Goal: Task Accomplishment & Management: Manage account settings

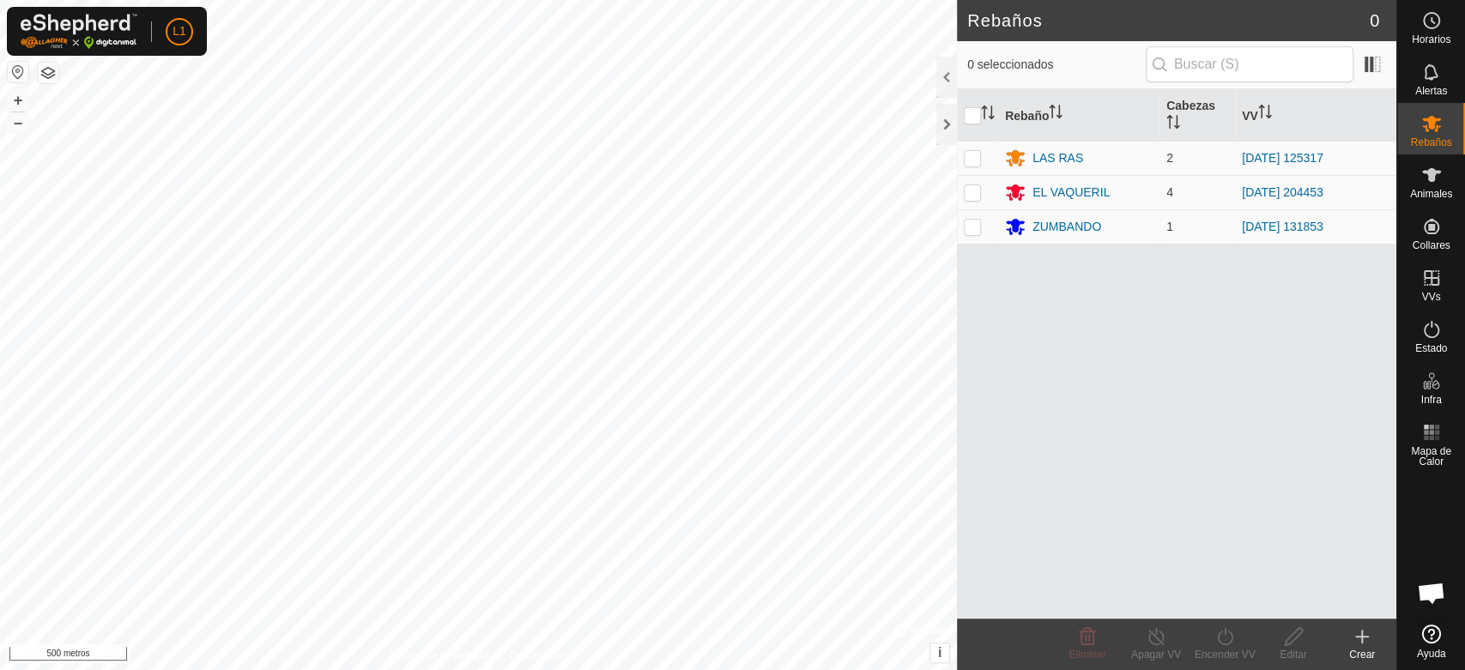
click at [1367, 649] on font "Crear" at bounding box center [1362, 655] width 26 height 12
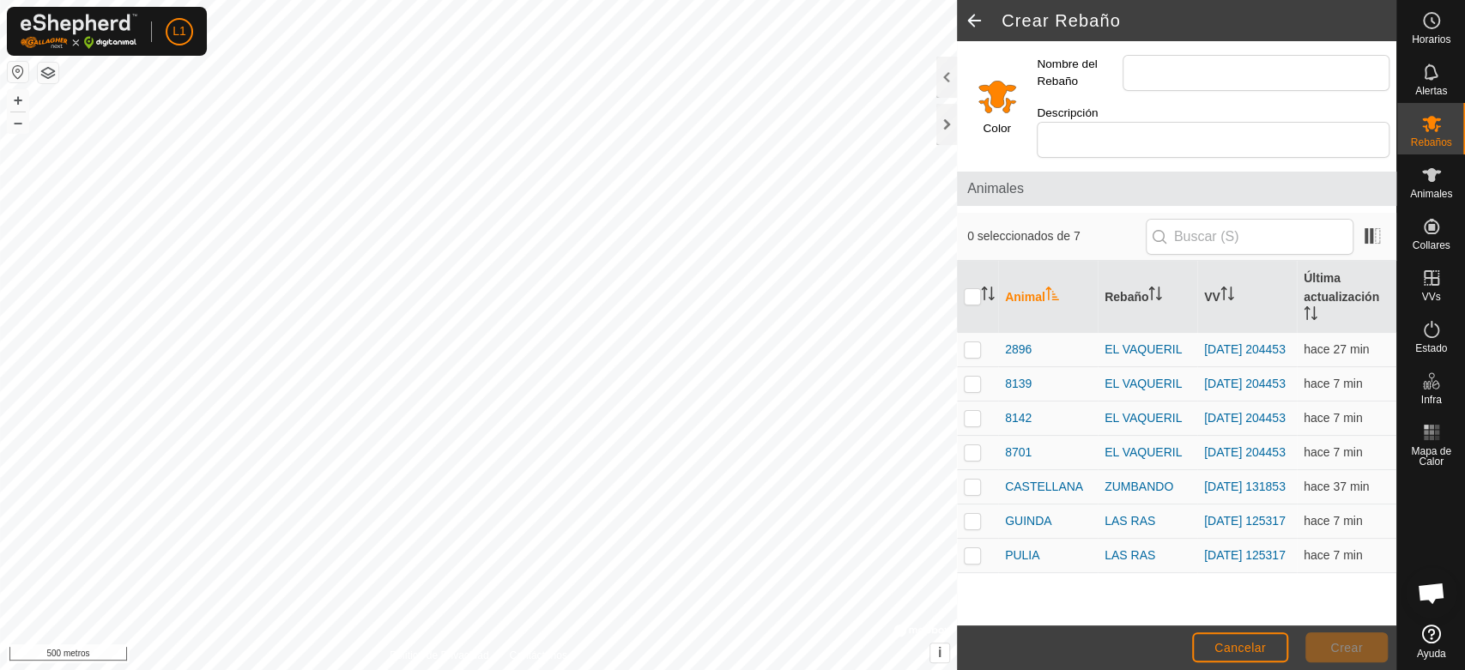
click at [515, 0] on html "L1 Horarios Alertas Rebaños Animales Collares VVs Estado Infra Mapa de Calor Ay…" at bounding box center [732, 335] width 1465 height 670
click at [300, 669] on html "L1 Horarios Alertas Rebaños Animales Collares VVs Estado Infra Mapa de Calor Ay…" at bounding box center [732, 335] width 1465 height 670
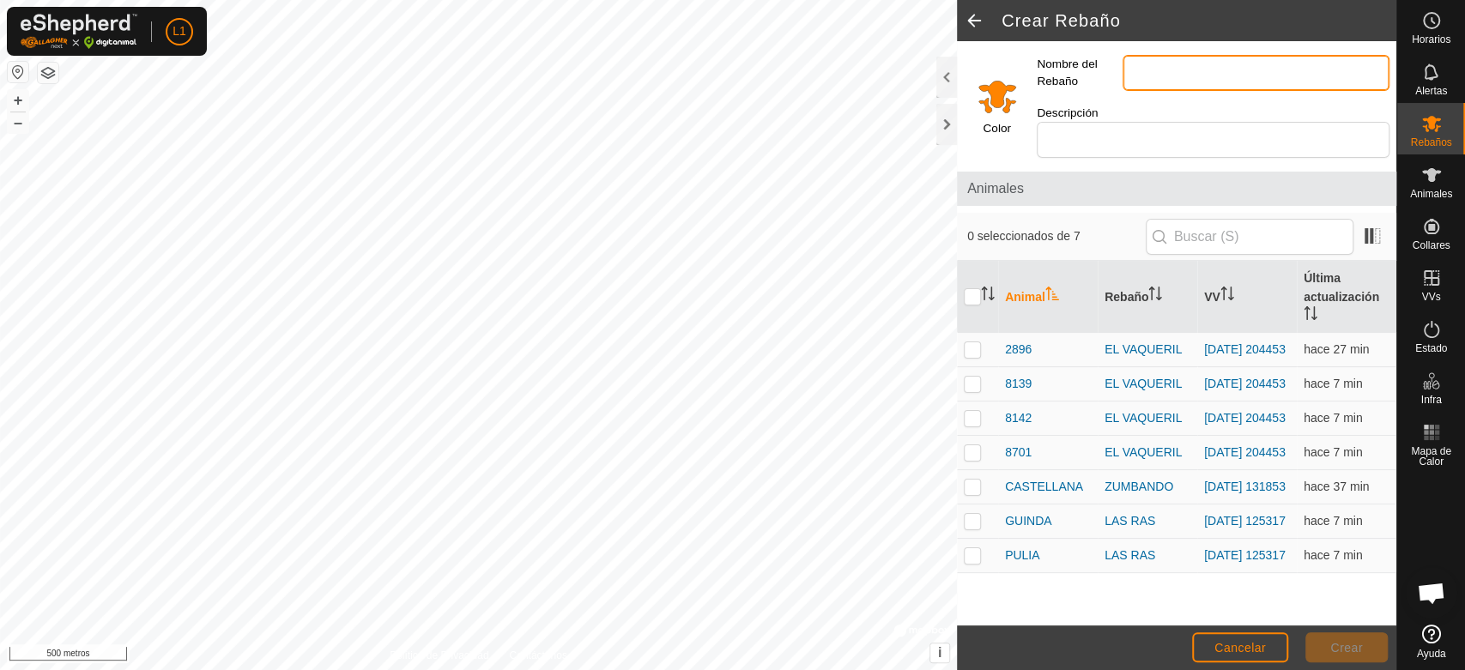
click at [1143, 85] on input "Nombre del Rebaño" at bounding box center [1255, 73] width 267 height 36
type input "LAS TEJONERAS"
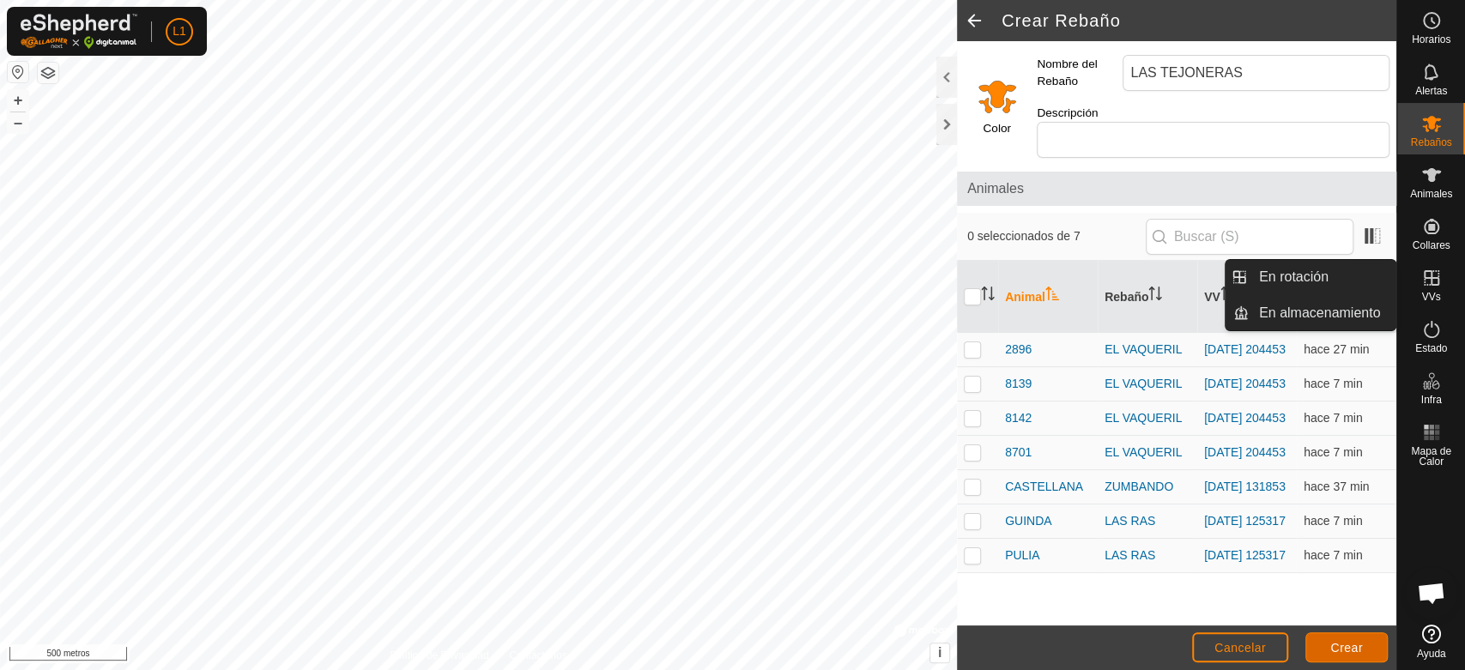
click at [1350, 648] on font "Crear" at bounding box center [1346, 648] width 33 height 14
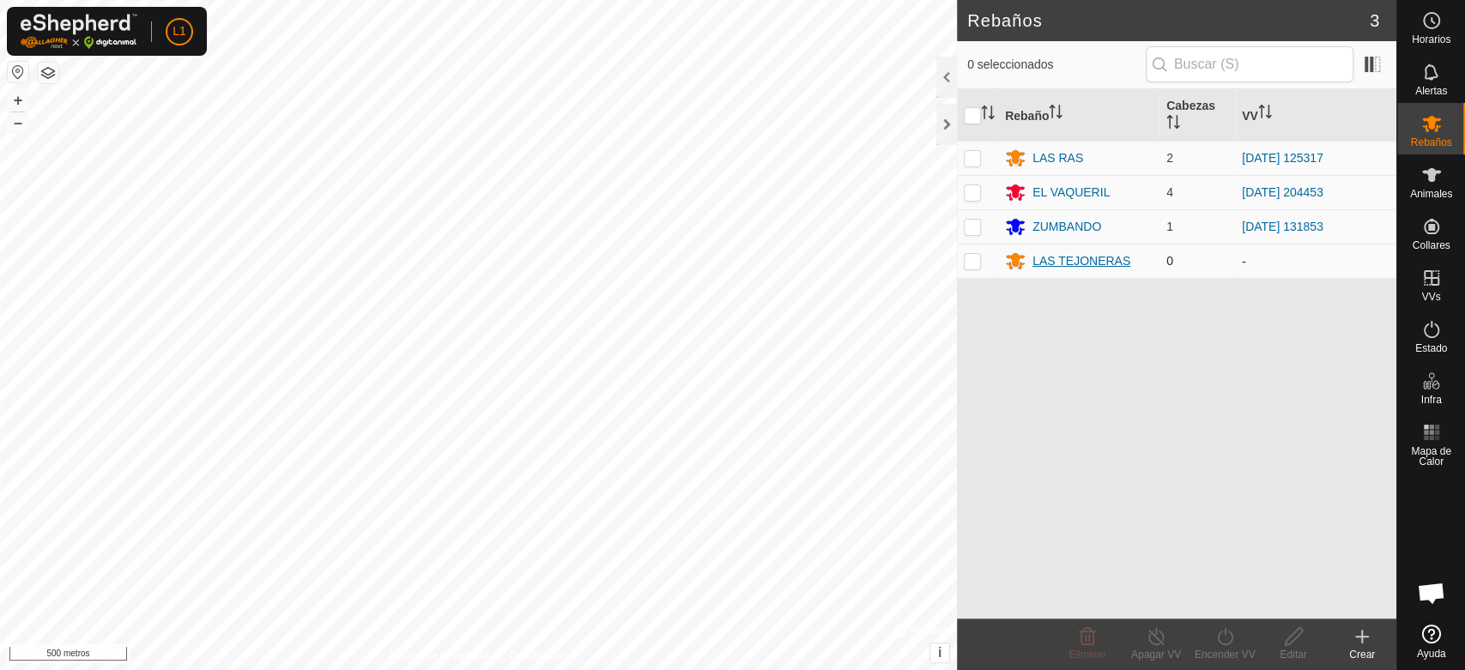
click at [1015, 260] on icon at bounding box center [1015, 262] width 19 height 16
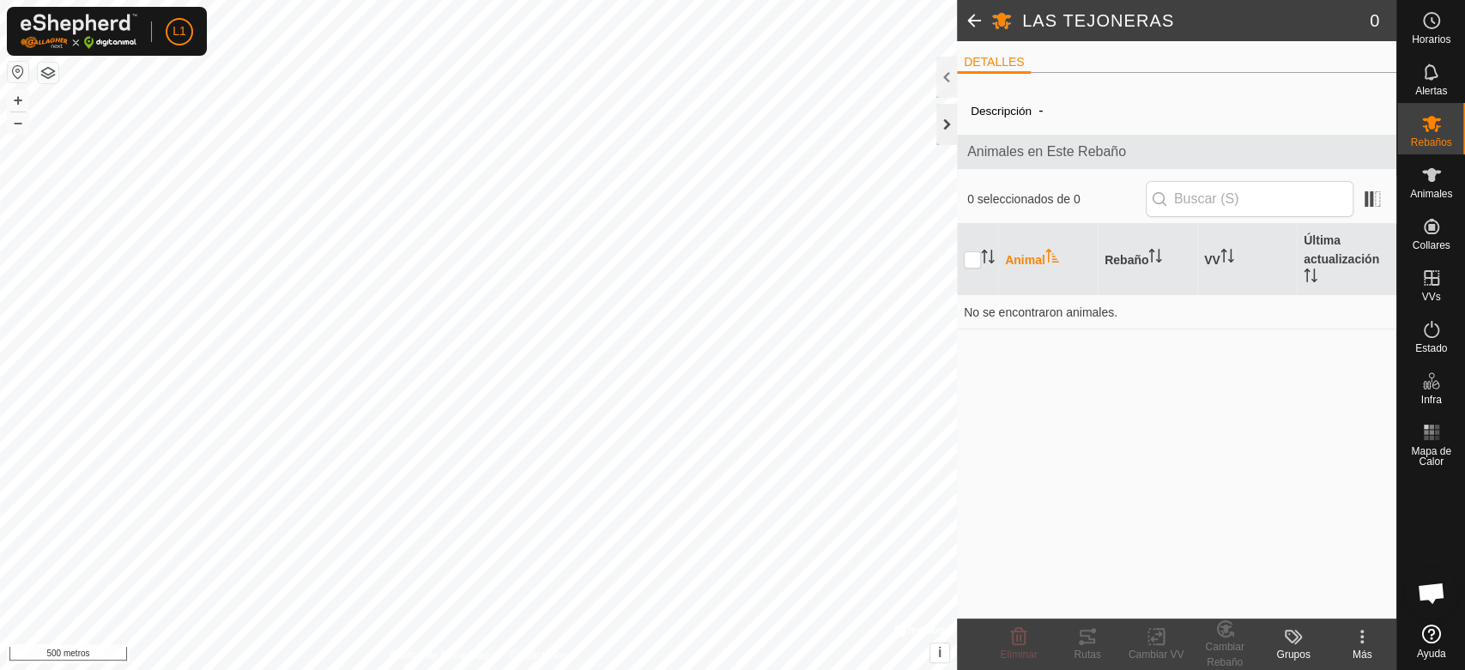
click at [945, 123] on div at bounding box center [946, 124] width 21 height 41
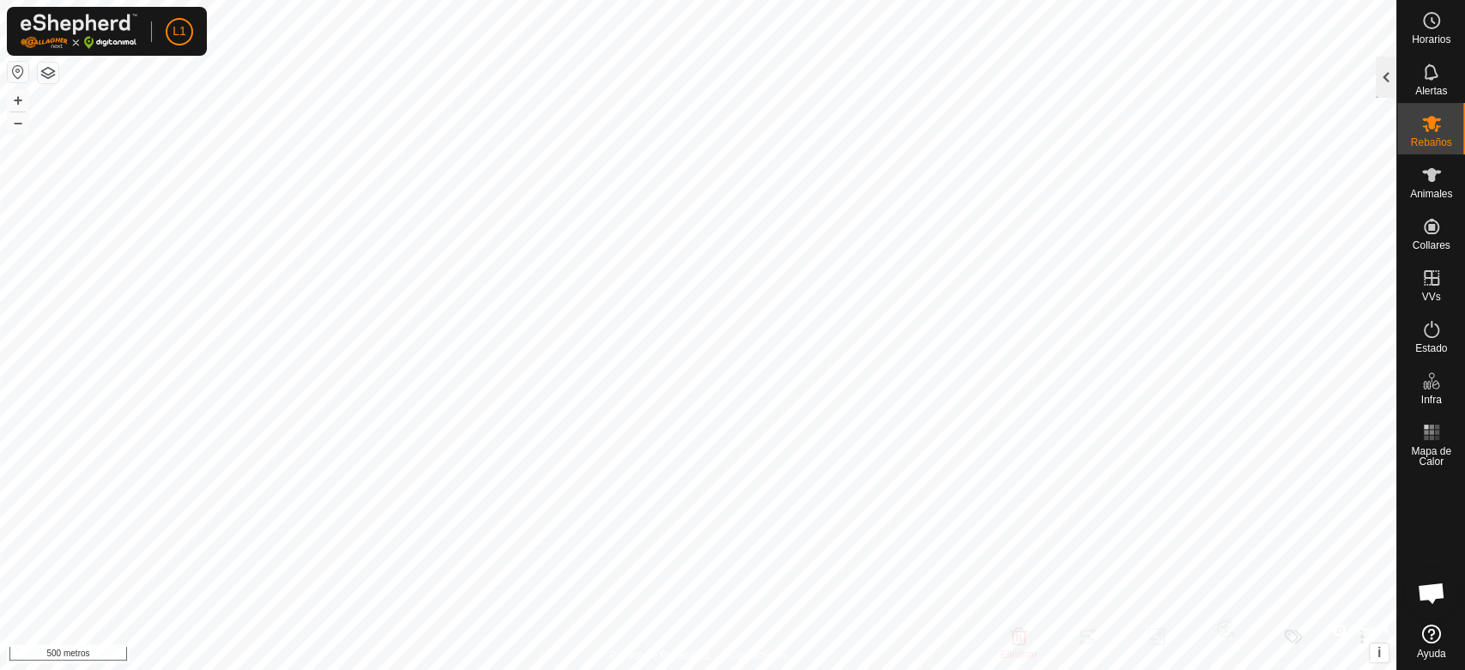
click at [1380, 85] on div at bounding box center [1385, 77] width 21 height 41
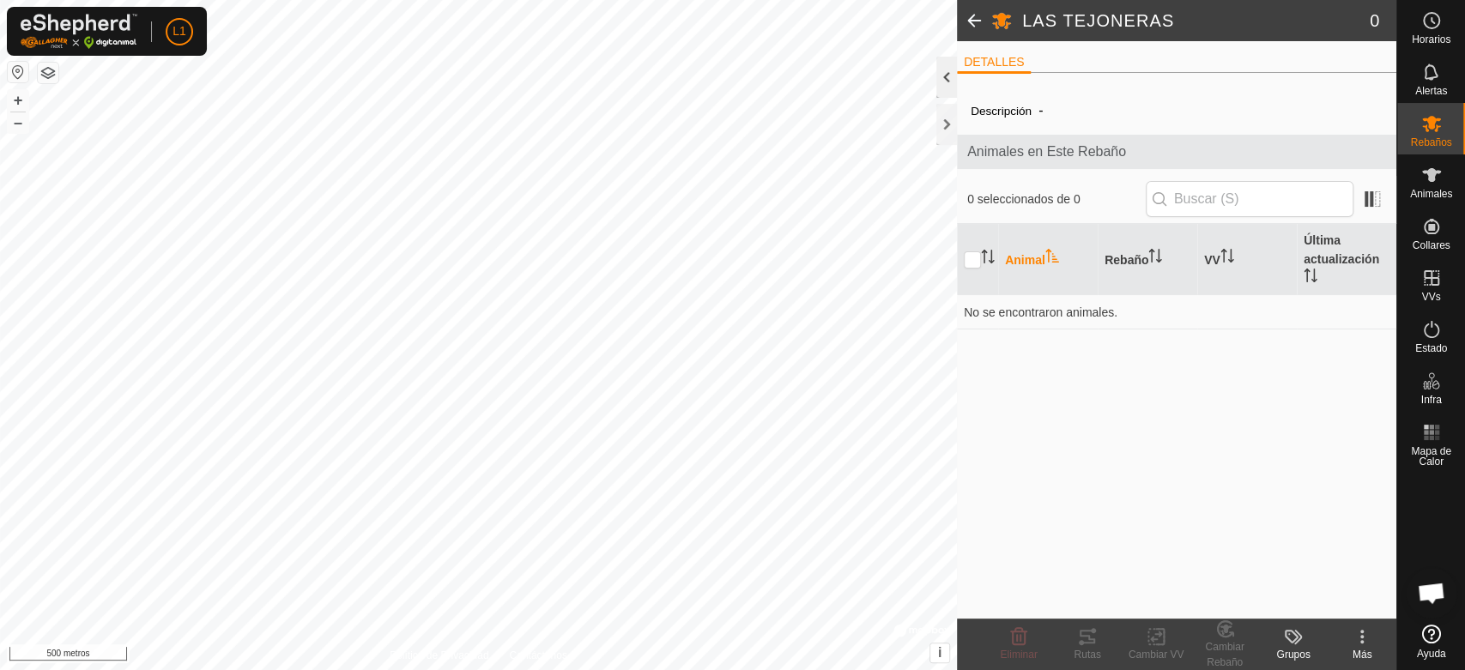
click at [950, 87] on div at bounding box center [946, 77] width 21 height 41
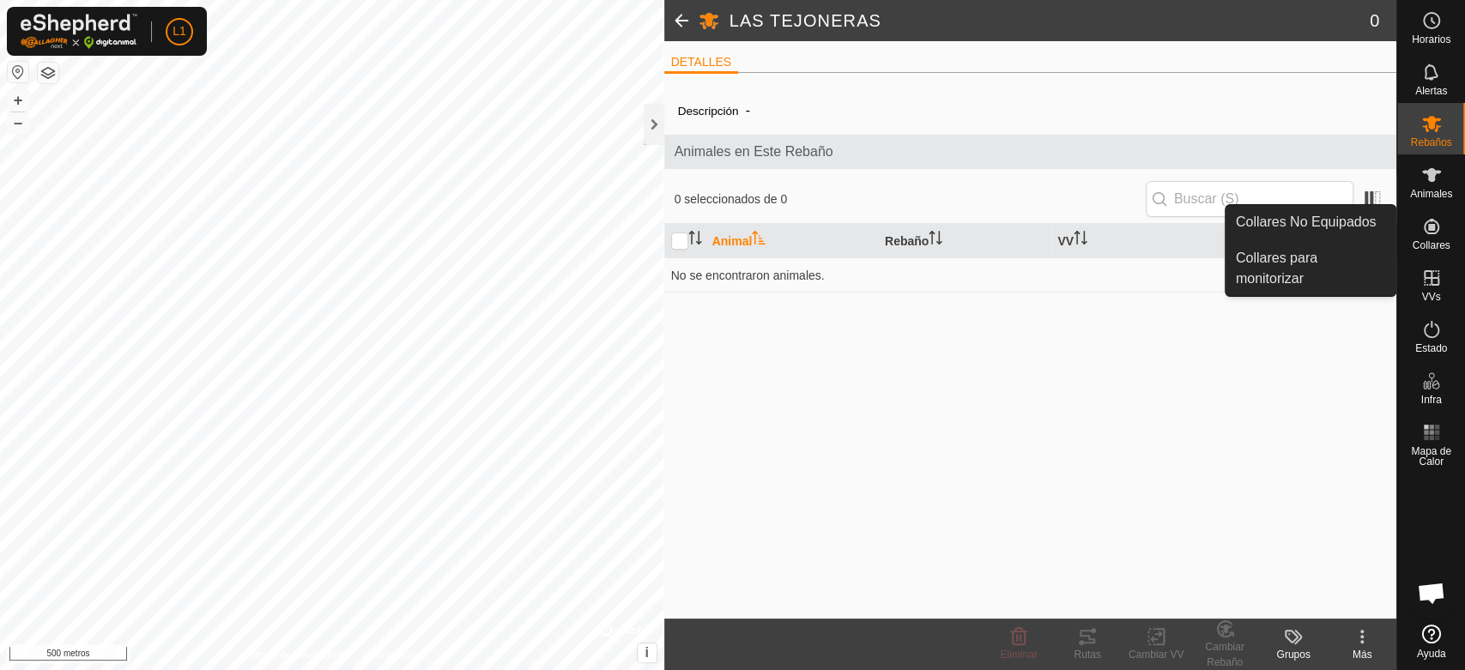
click at [1441, 197] on font "Animales" at bounding box center [1431, 194] width 42 height 12
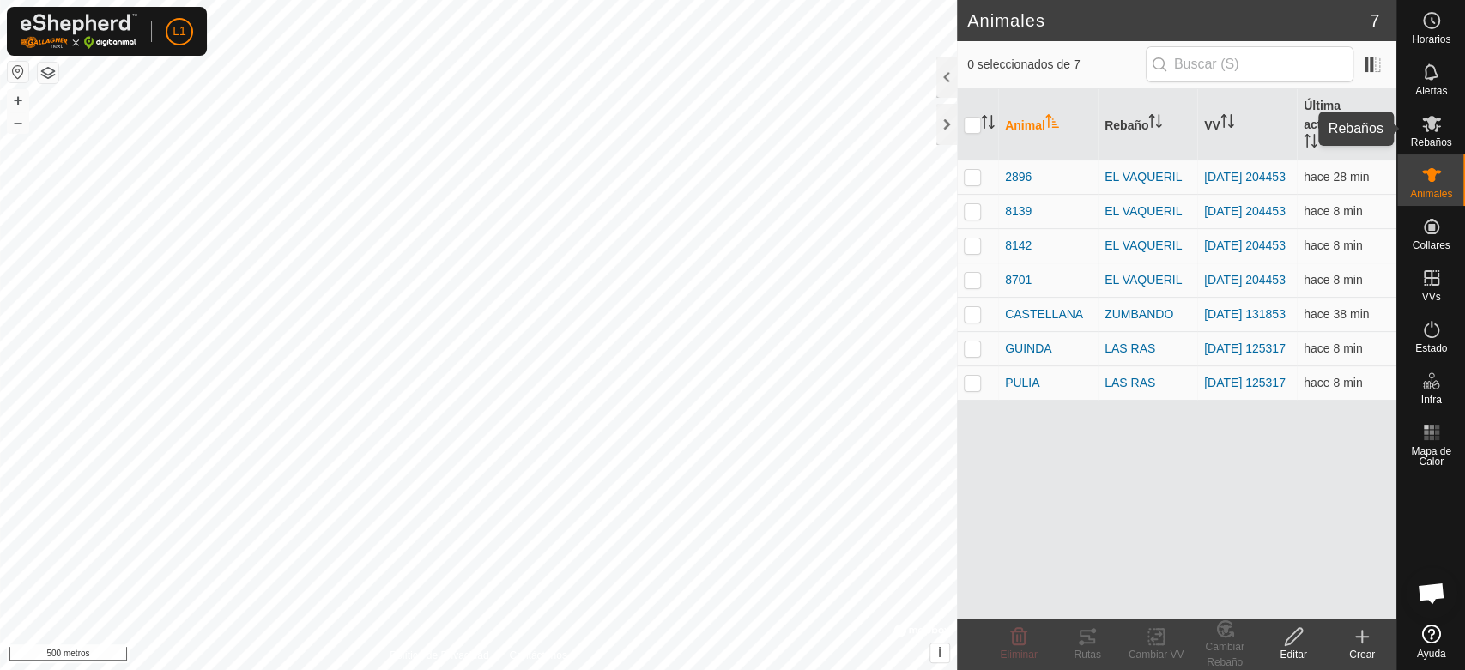
click at [1443, 123] on es-mob-svg-icon at bounding box center [1431, 123] width 31 height 27
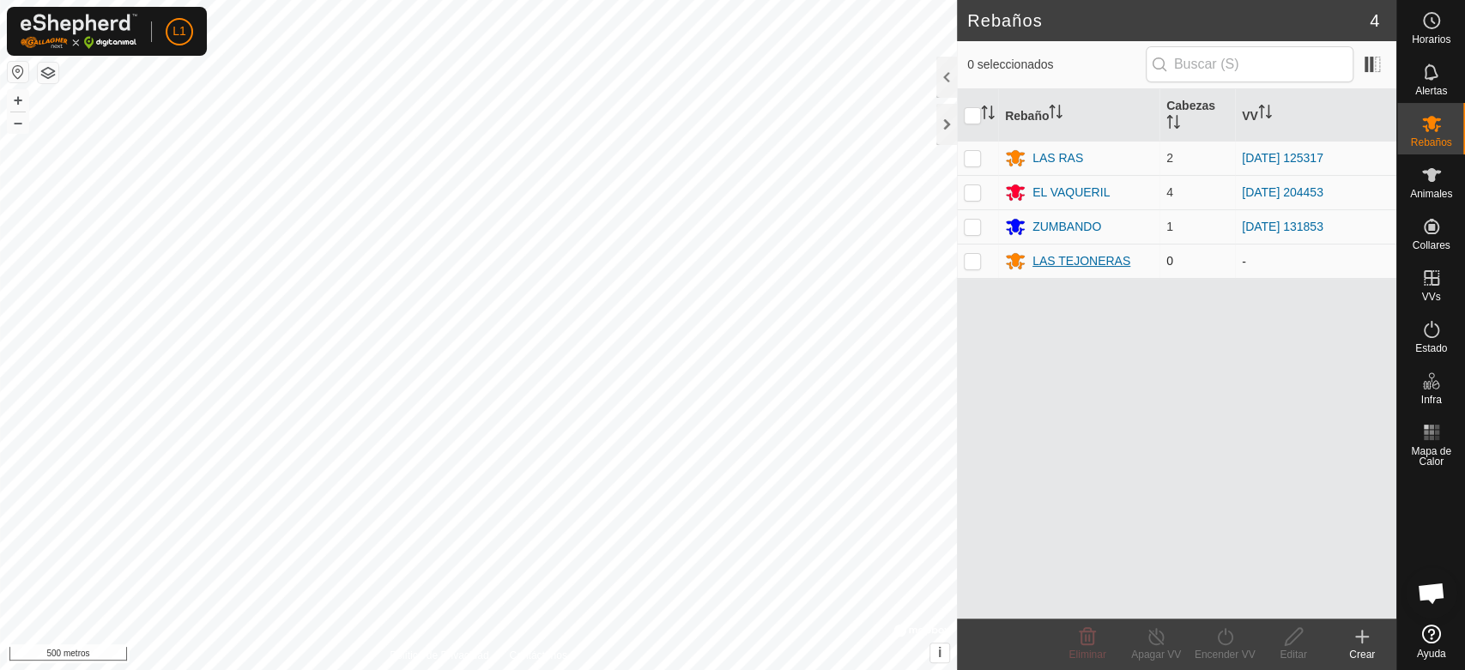
click at [1095, 259] on font "LAS TEJONERAS" at bounding box center [1081, 261] width 98 height 14
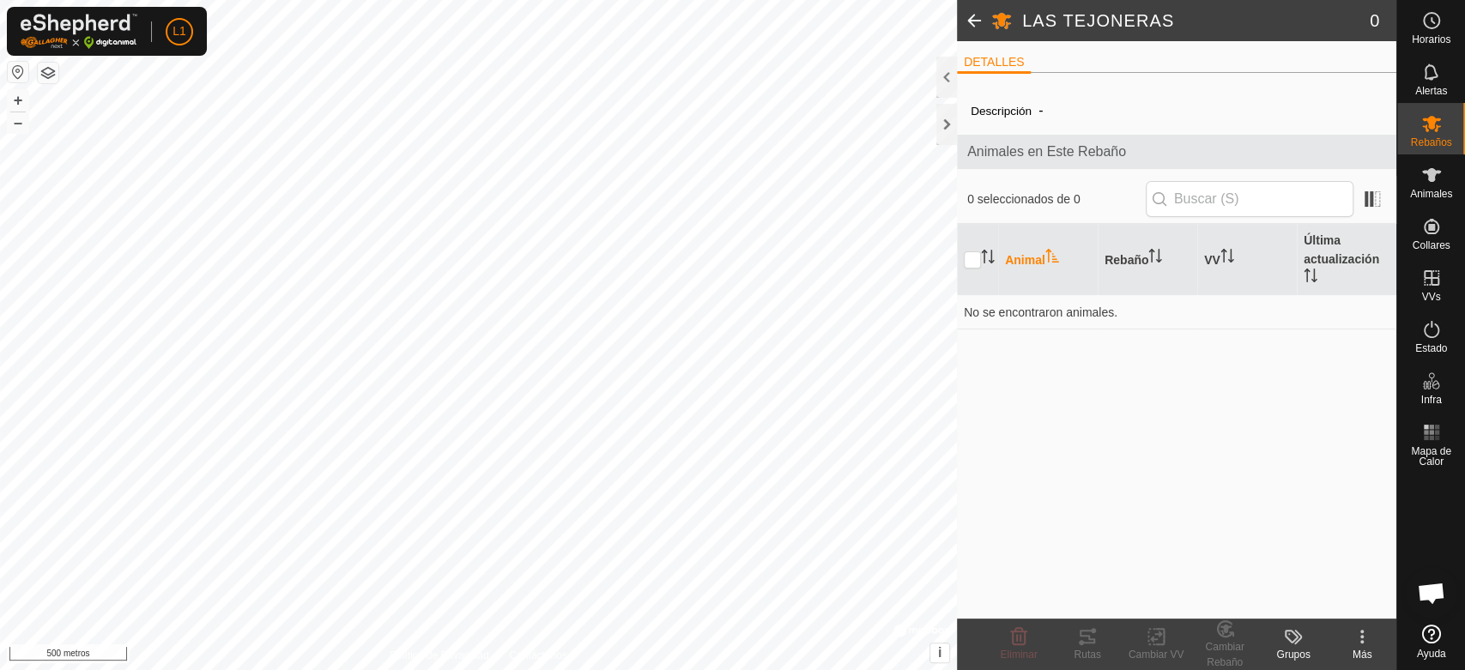
click at [1001, 110] on font "Descripción" at bounding box center [1000, 111] width 61 height 13
click at [947, 128] on div at bounding box center [946, 124] width 21 height 41
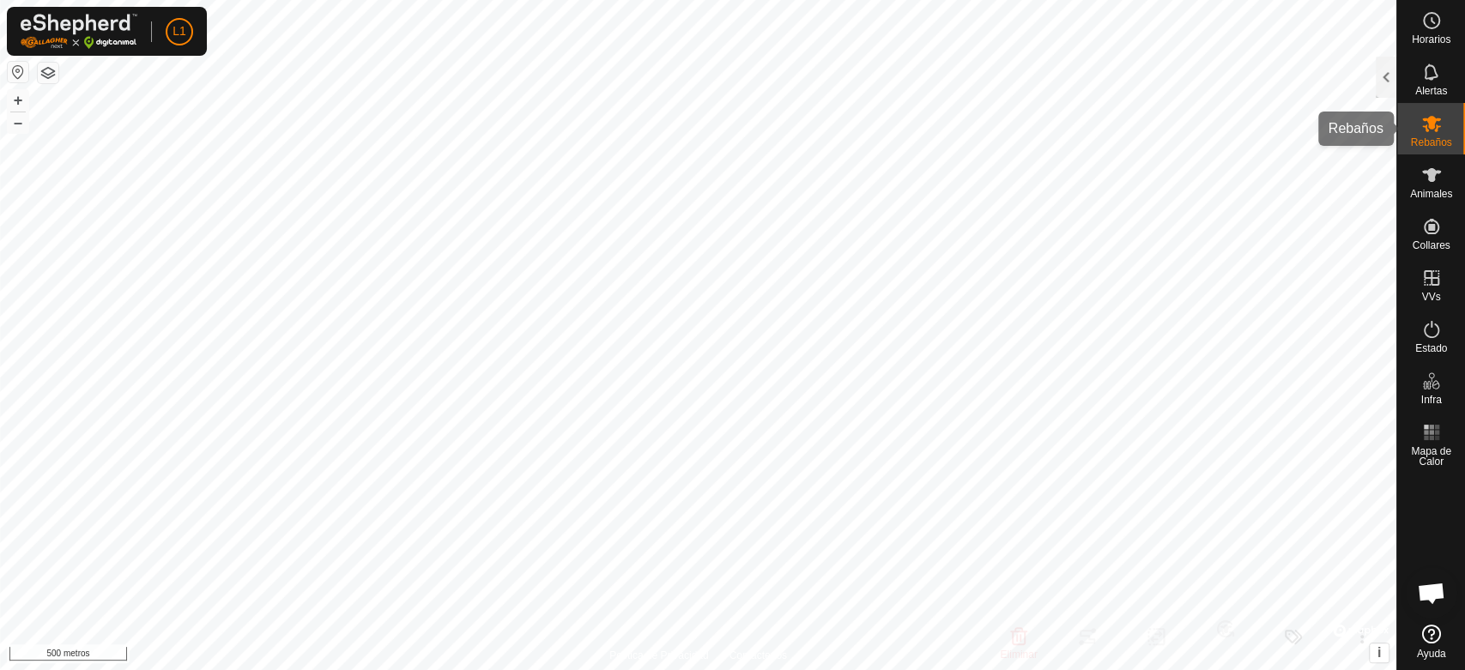
click at [1435, 138] on font "Rebaños" at bounding box center [1430, 142] width 41 height 12
click at [1451, 126] on div "Rebaños" at bounding box center [1431, 128] width 68 height 51
click at [1423, 139] on font "Rebaños" at bounding box center [1430, 142] width 41 height 12
click at [1393, 88] on div at bounding box center [1385, 77] width 21 height 41
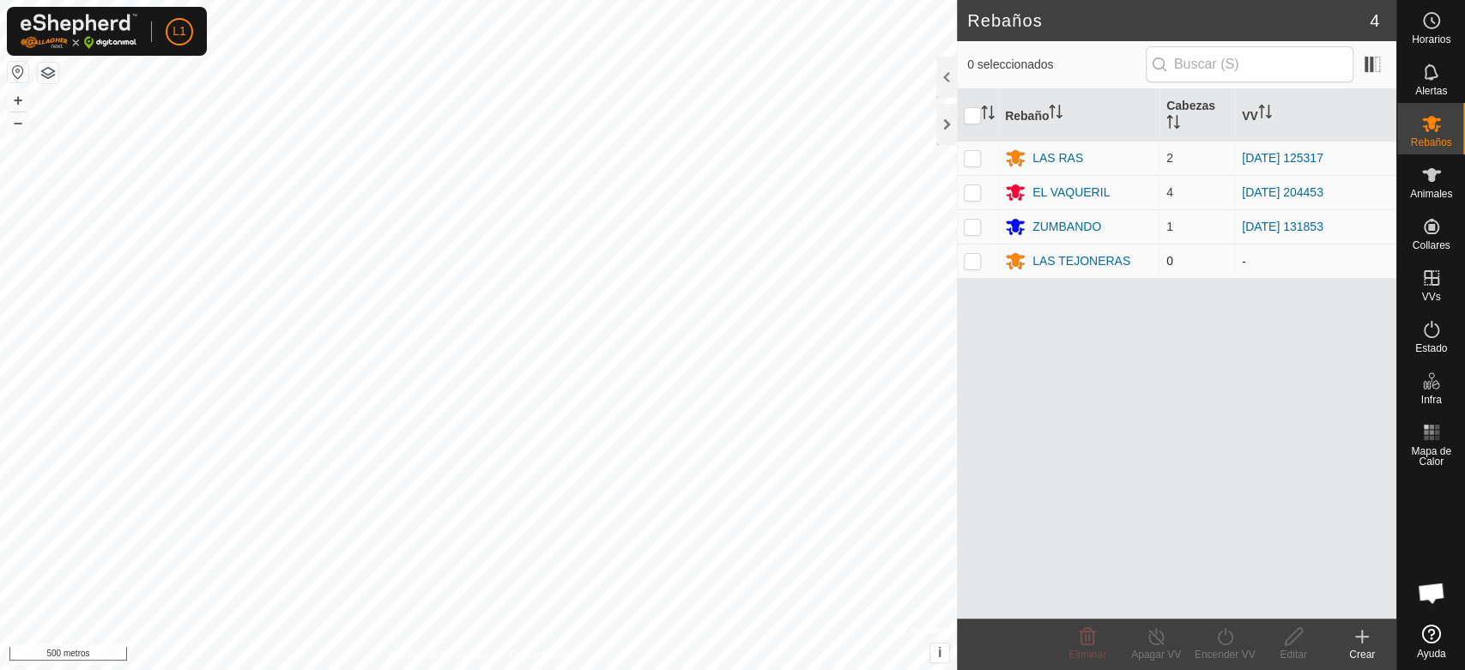
click at [971, 257] on p-checkbox at bounding box center [972, 261] width 17 height 14
checkbox input "true"
click at [1293, 637] on icon at bounding box center [1293, 636] width 21 height 21
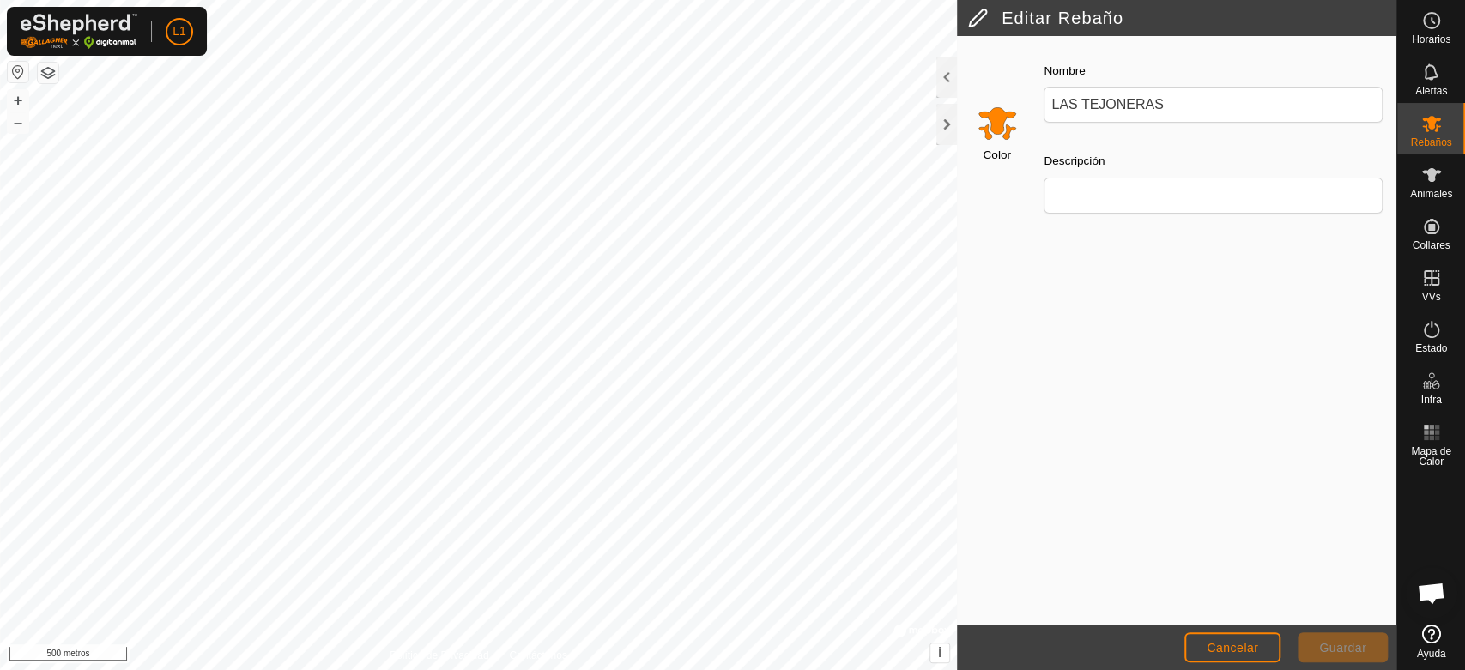
click at [1006, 120] on input "Seleccione un color" at bounding box center [996, 122] width 41 height 41
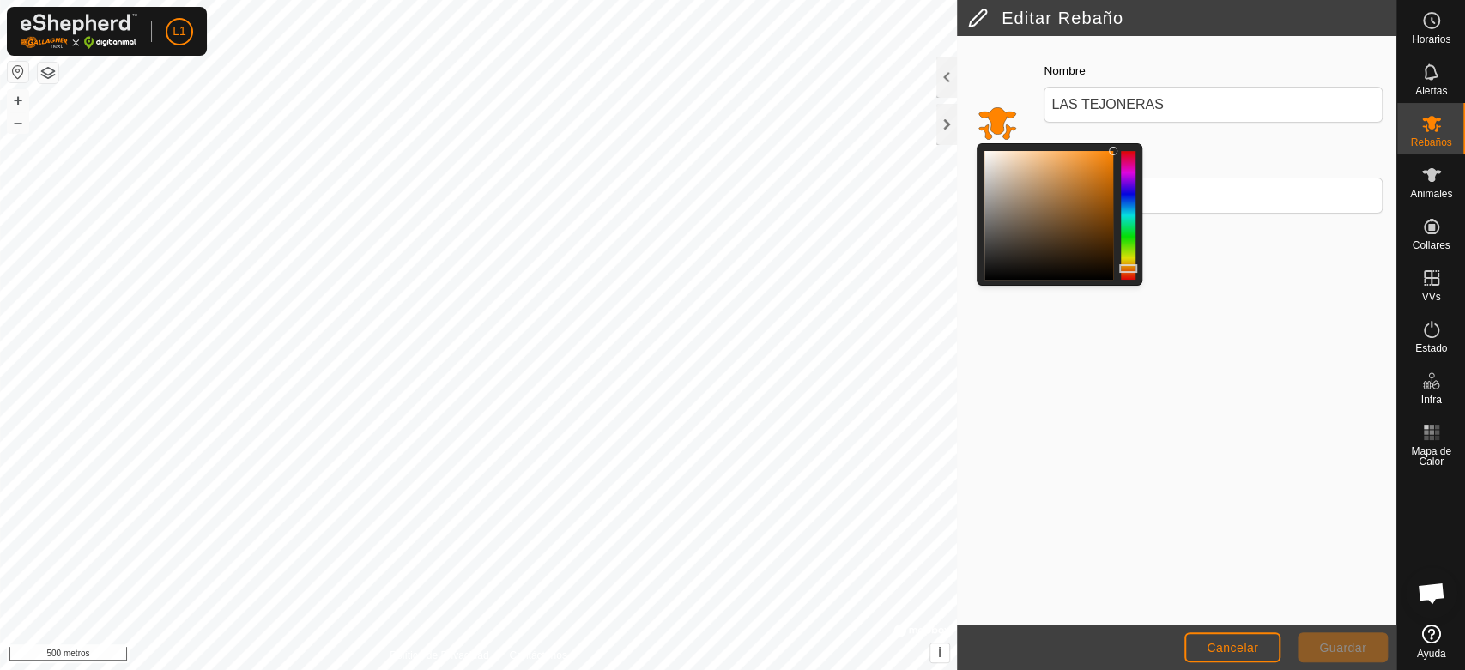
click at [1131, 230] on div at bounding box center [1128, 215] width 15 height 129
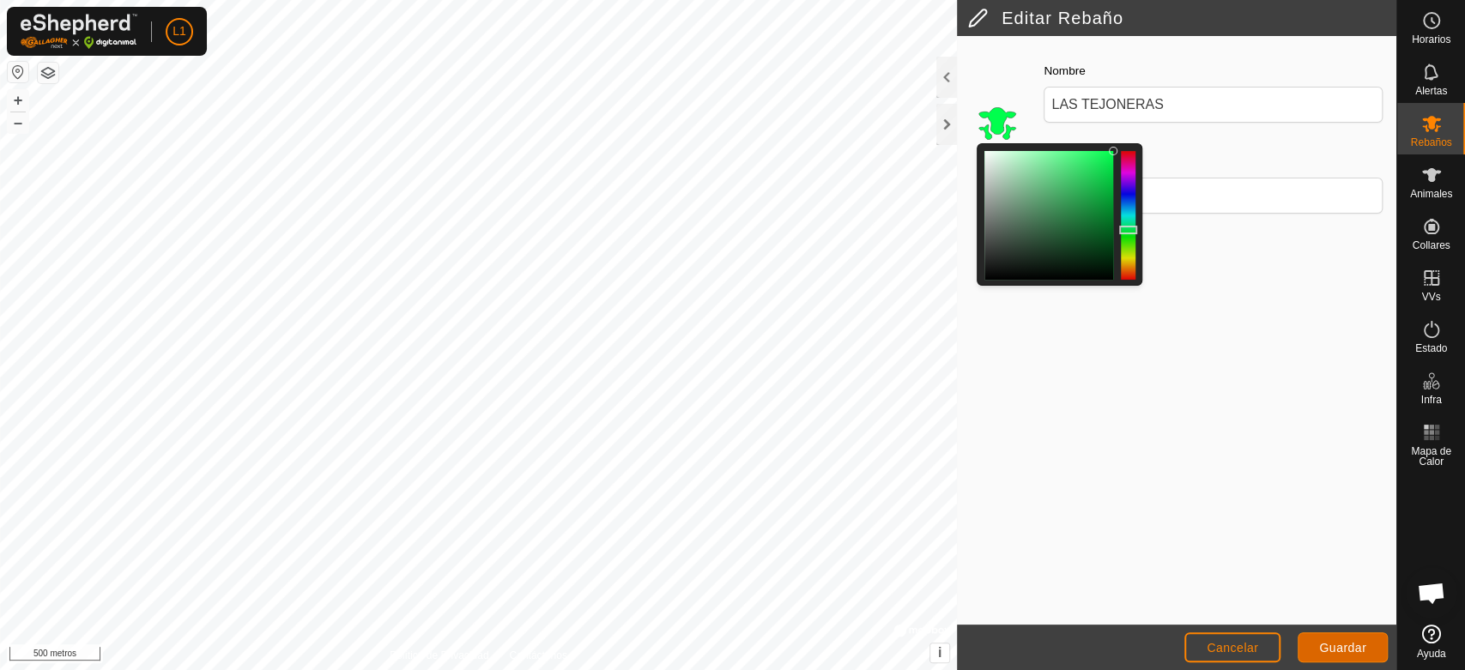
click at [1362, 644] on font "Guardar" at bounding box center [1342, 648] width 47 height 14
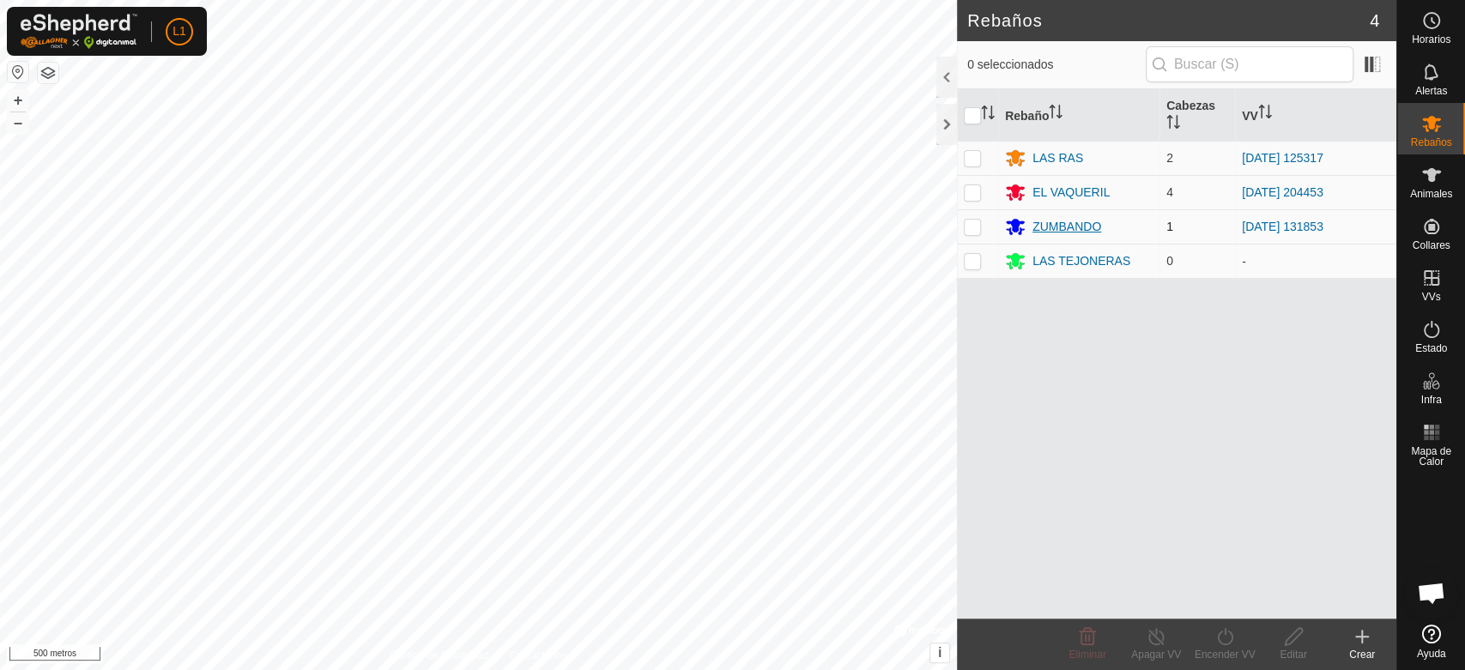
click at [1083, 232] on font "ZUMBANDO" at bounding box center [1066, 227] width 69 height 14
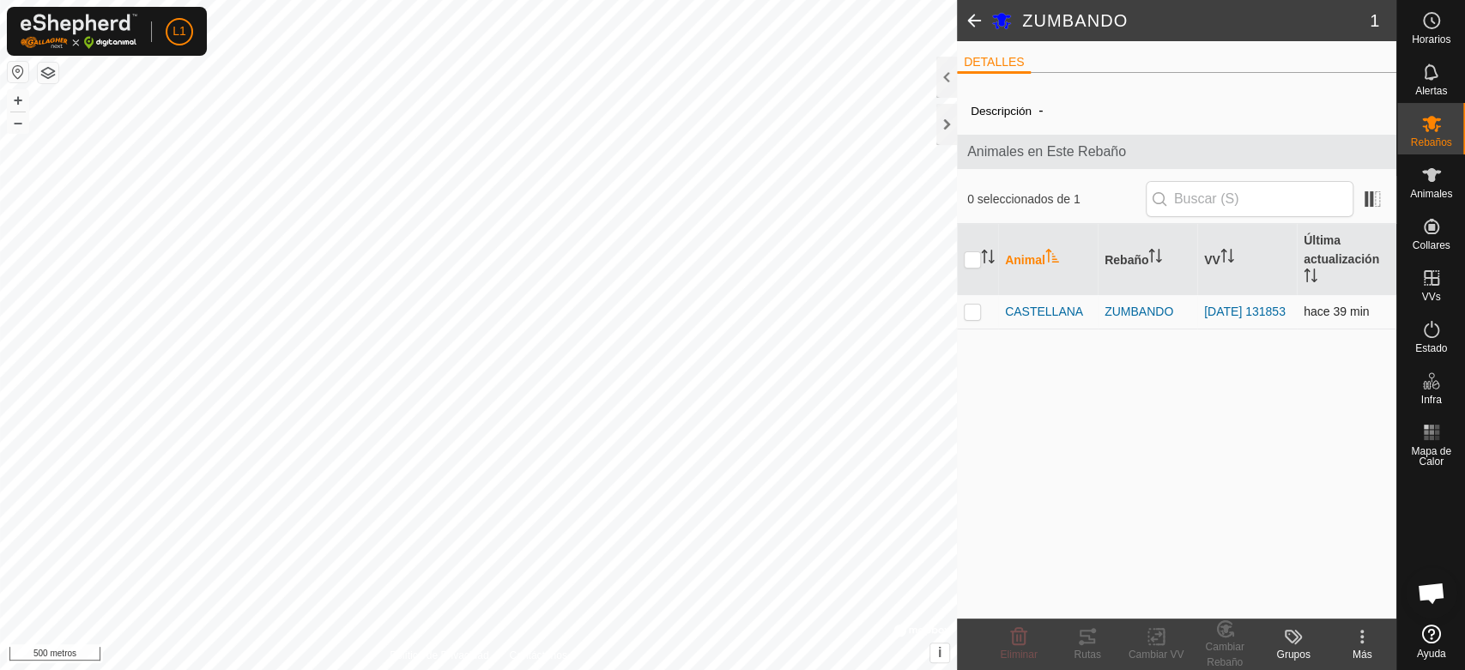
click at [980, 308] on p-checkbox at bounding box center [972, 312] width 17 height 14
checkbox input "true"
click at [1230, 648] on font "Cambiar Rebaño" at bounding box center [1224, 654] width 39 height 27
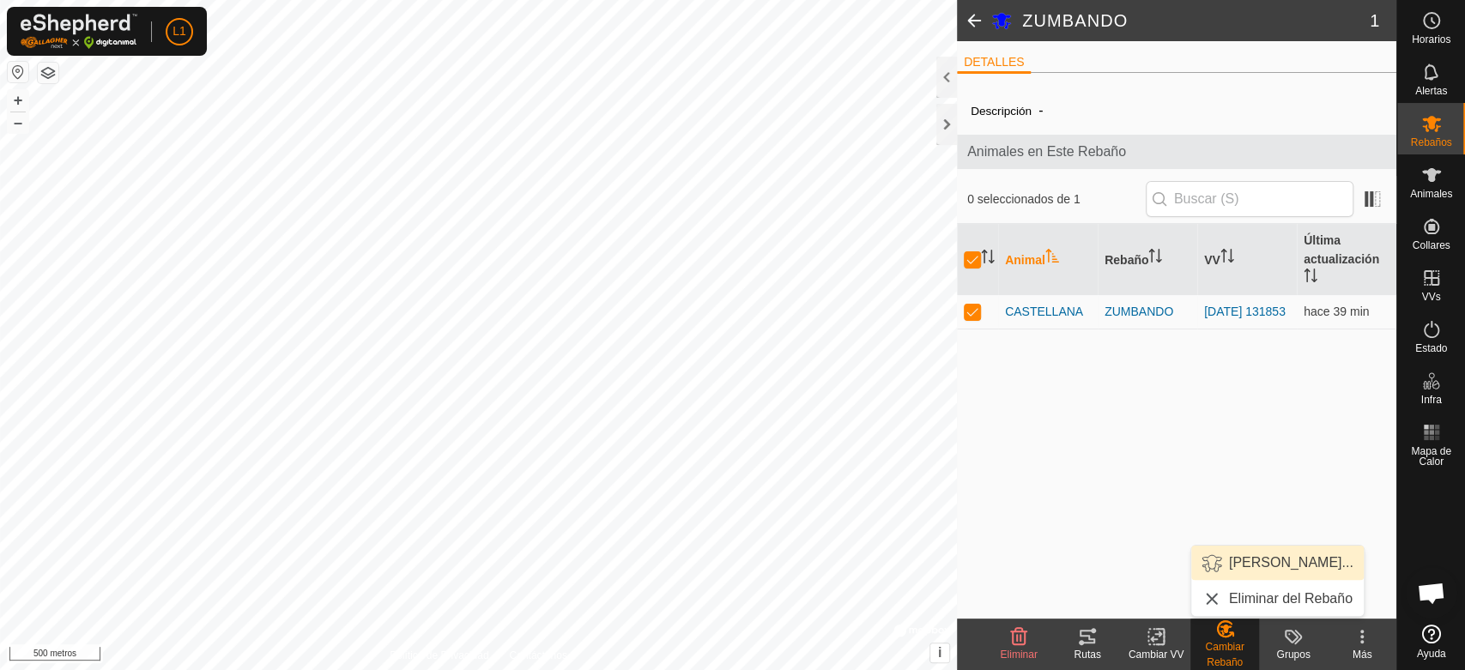
click at [1243, 558] on link "[PERSON_NAME]..." at bounding box center [1277, 563] width 172 height 34
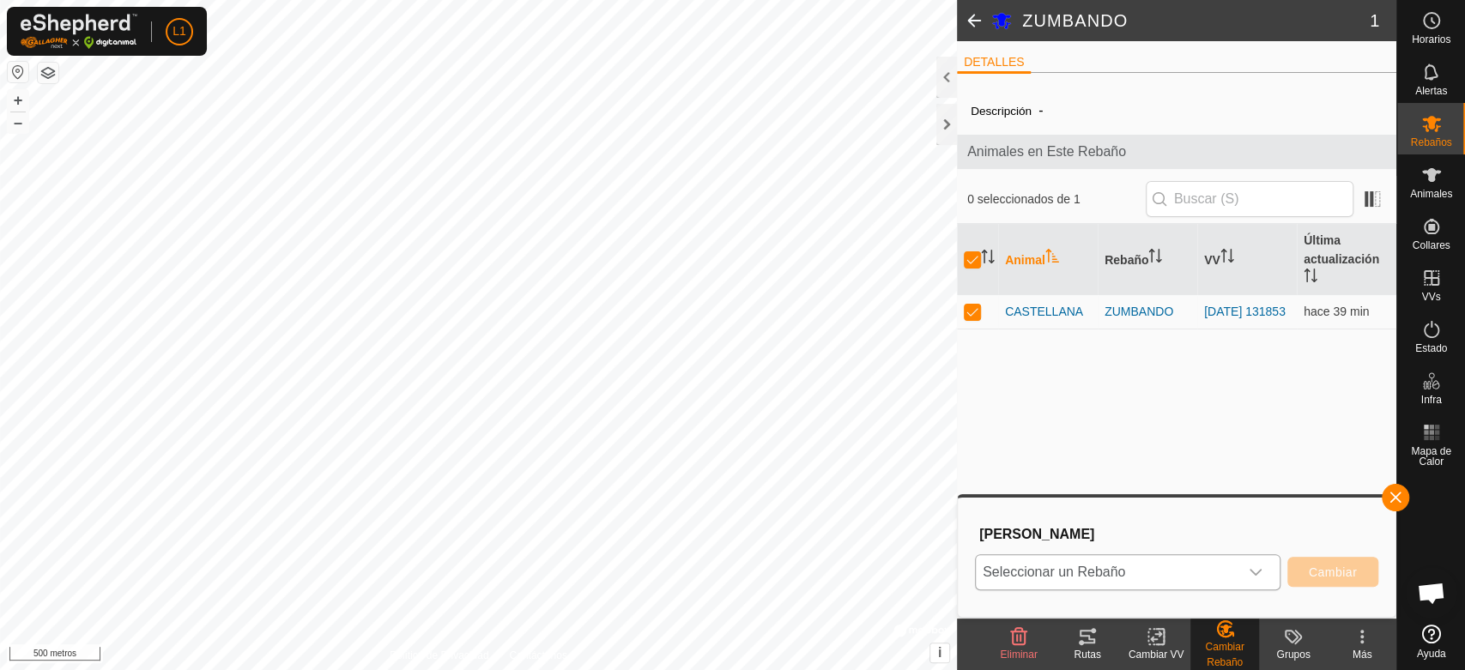
click at [1145, 579] on span "Seleccionar un Rebaño" at bounding box center [1107, 572] width 263 height 34
click at [1061, 524] on li "LAS TEJONERAS" at bounding box center [1128, 534] width 304 height 43
click at [1325, 569] on font "Cambiar" at bounding box center [1332, 572] width 48 height 14
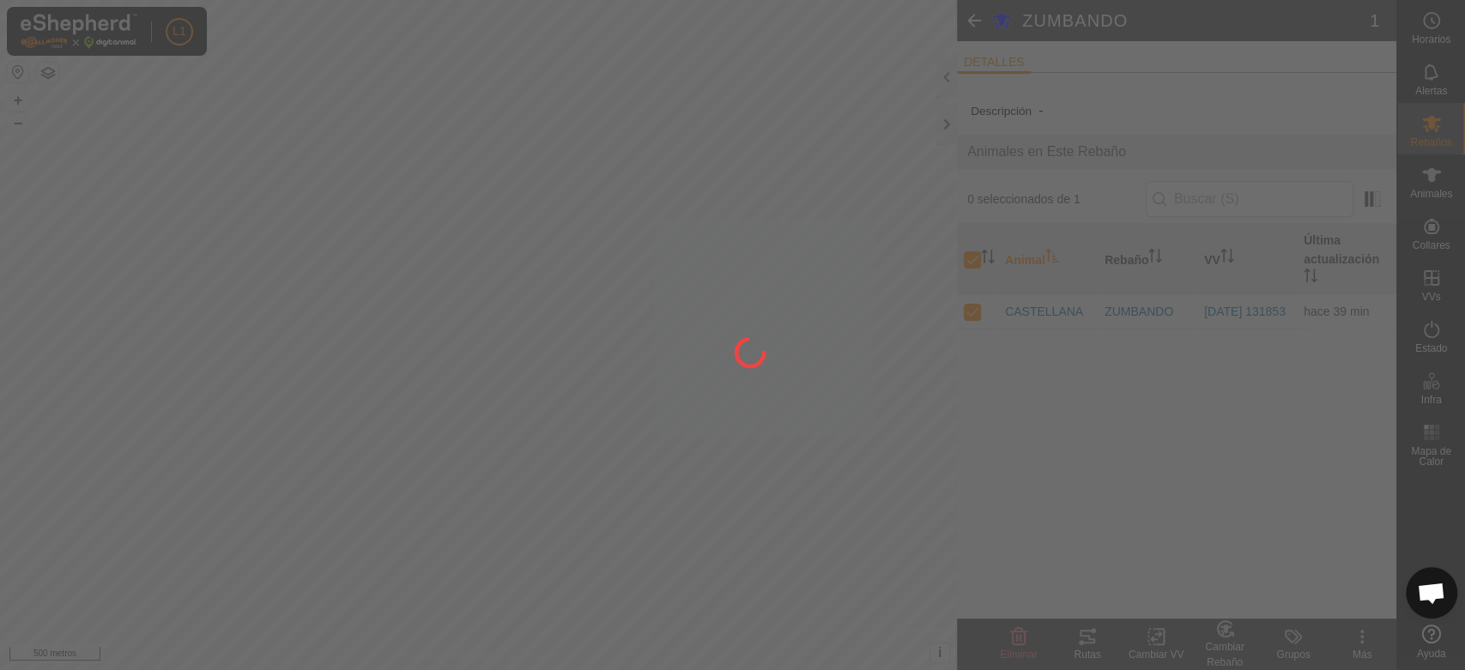
checkbox input "false"
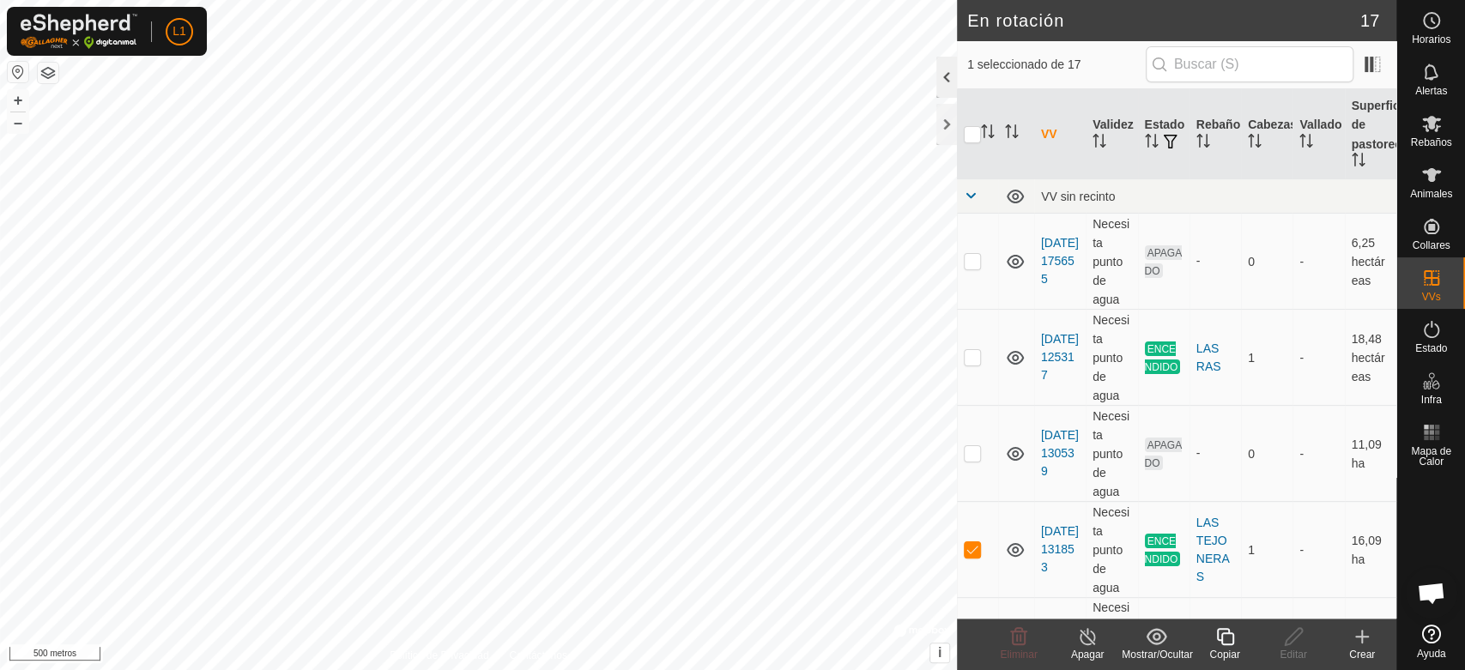
click at [936, 74] on div at bounding box center [946, 77] width 21 height 41
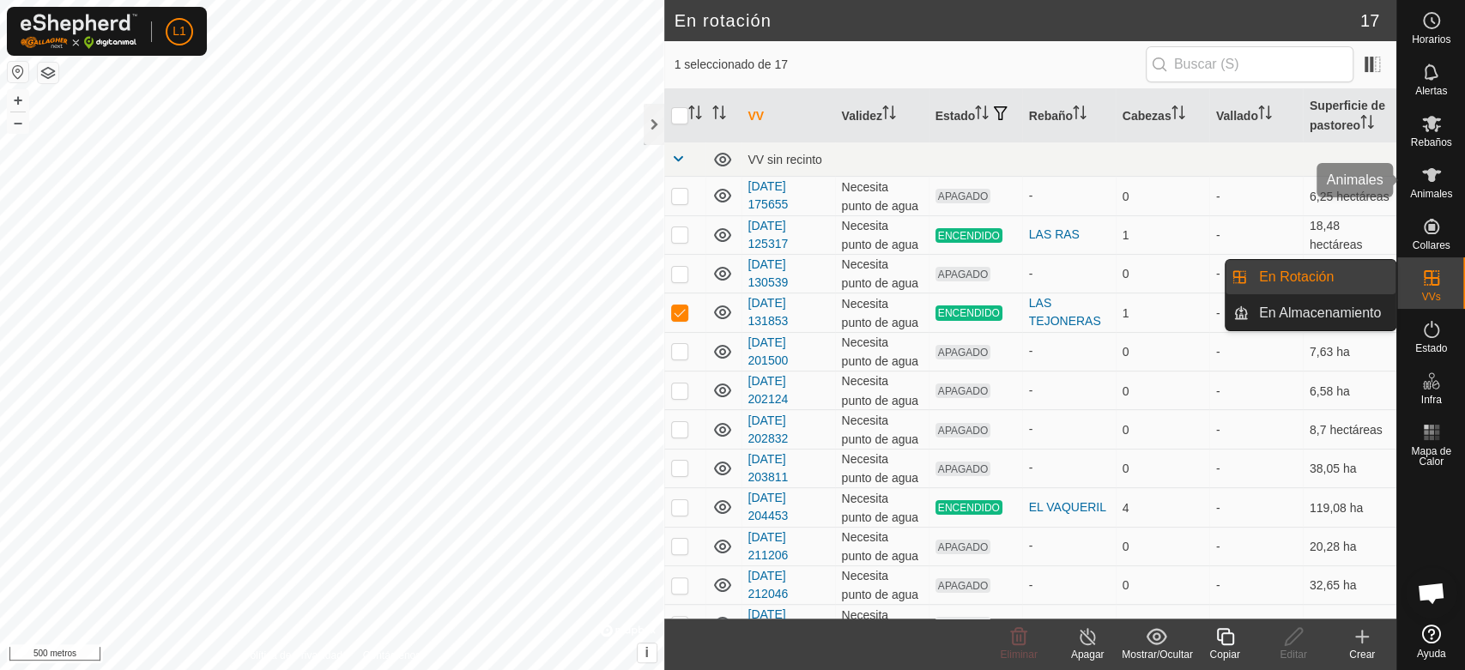
click at [1441, 188] on font "Animales" at bounding box center [1431, 194] width 42 height 12
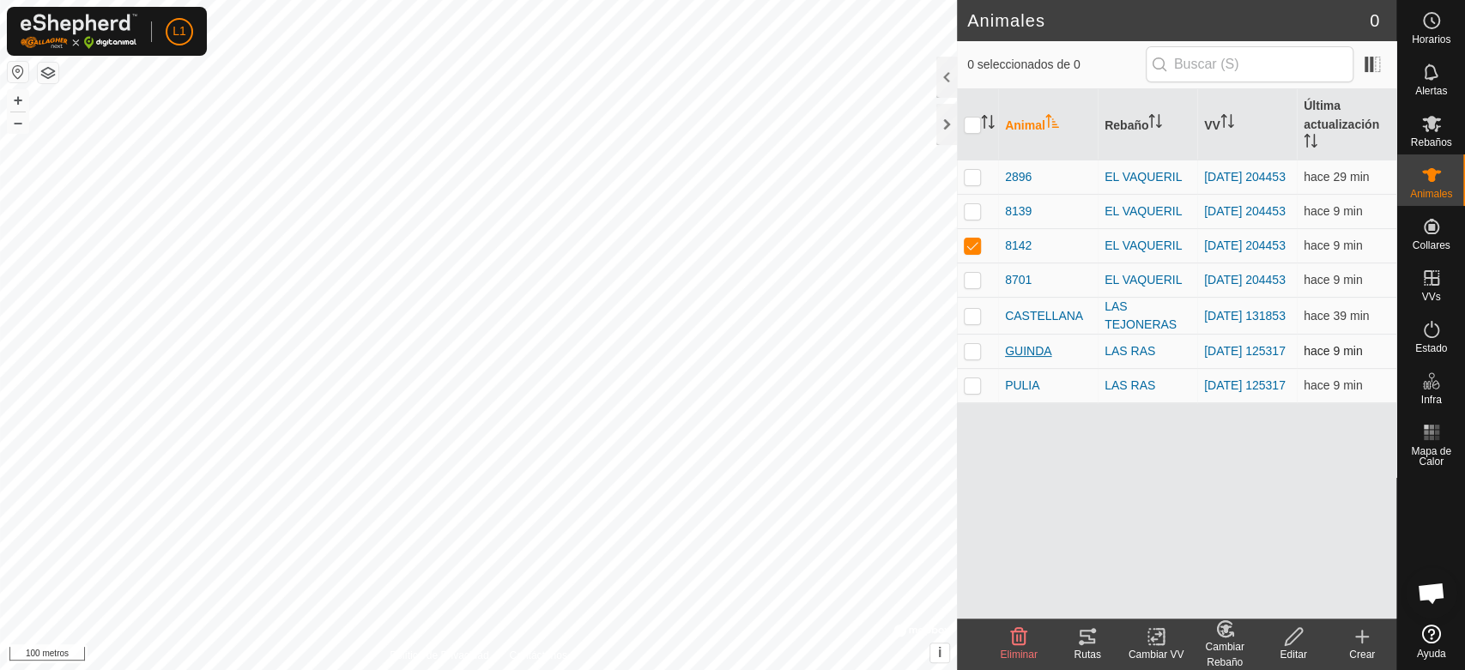
checkbox input "false"
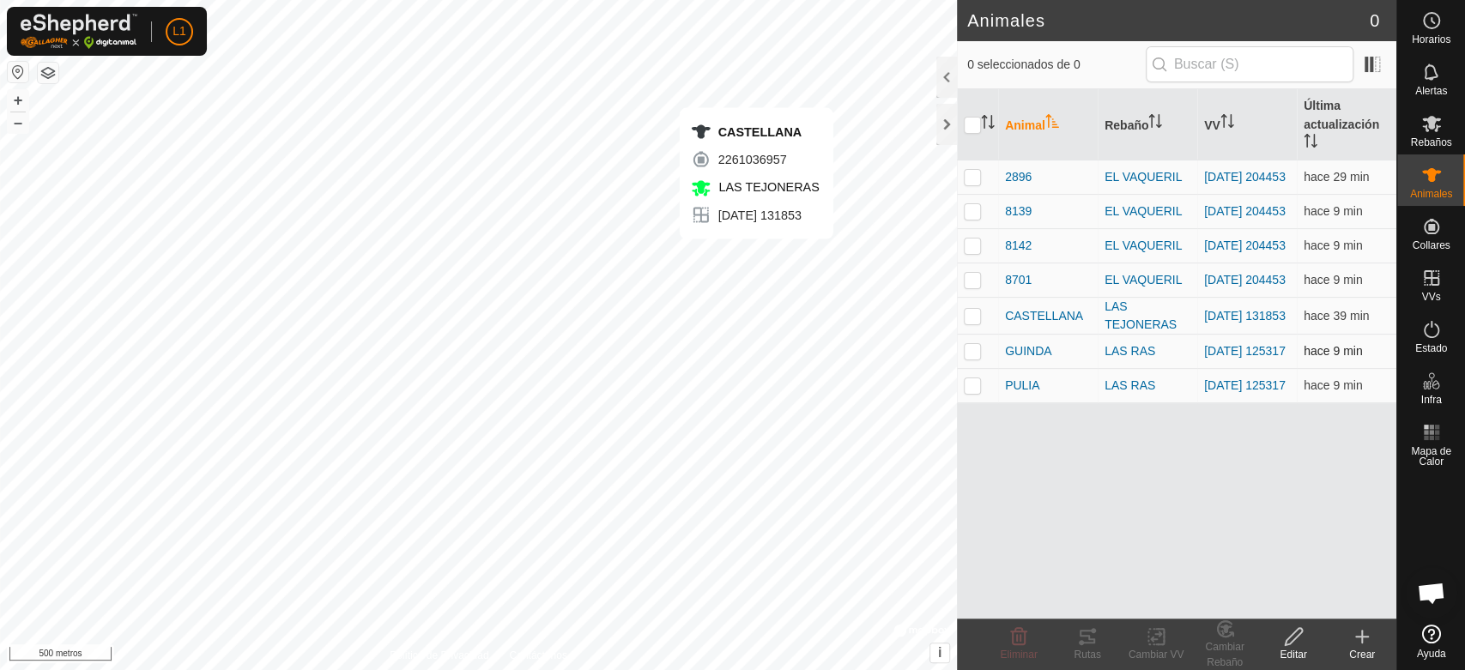
checkbox input "true"
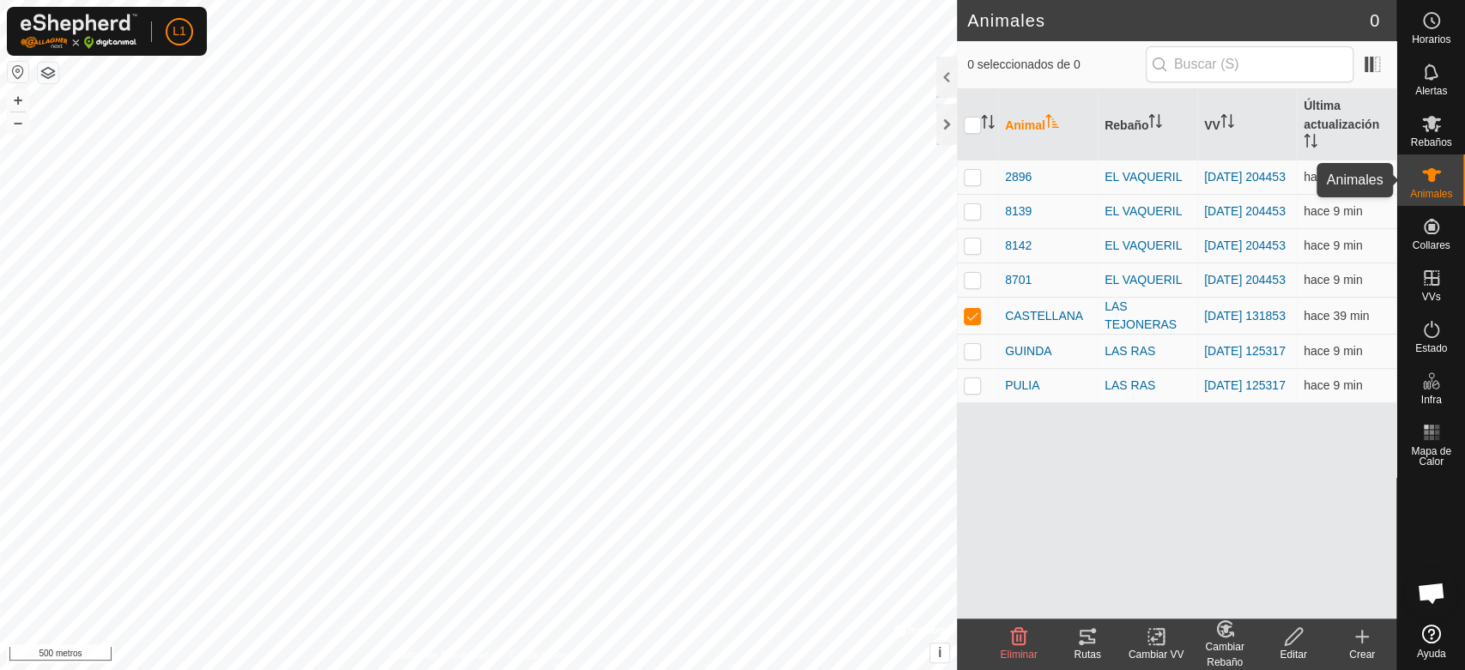
click at [1441, 179] on es-animals-svg-icon at bounding box center [1431, 174] width 31 height 27
click at [1030, 321] on font "CASTELLANA" at bounding box center [1044, 316] width 78 height 14
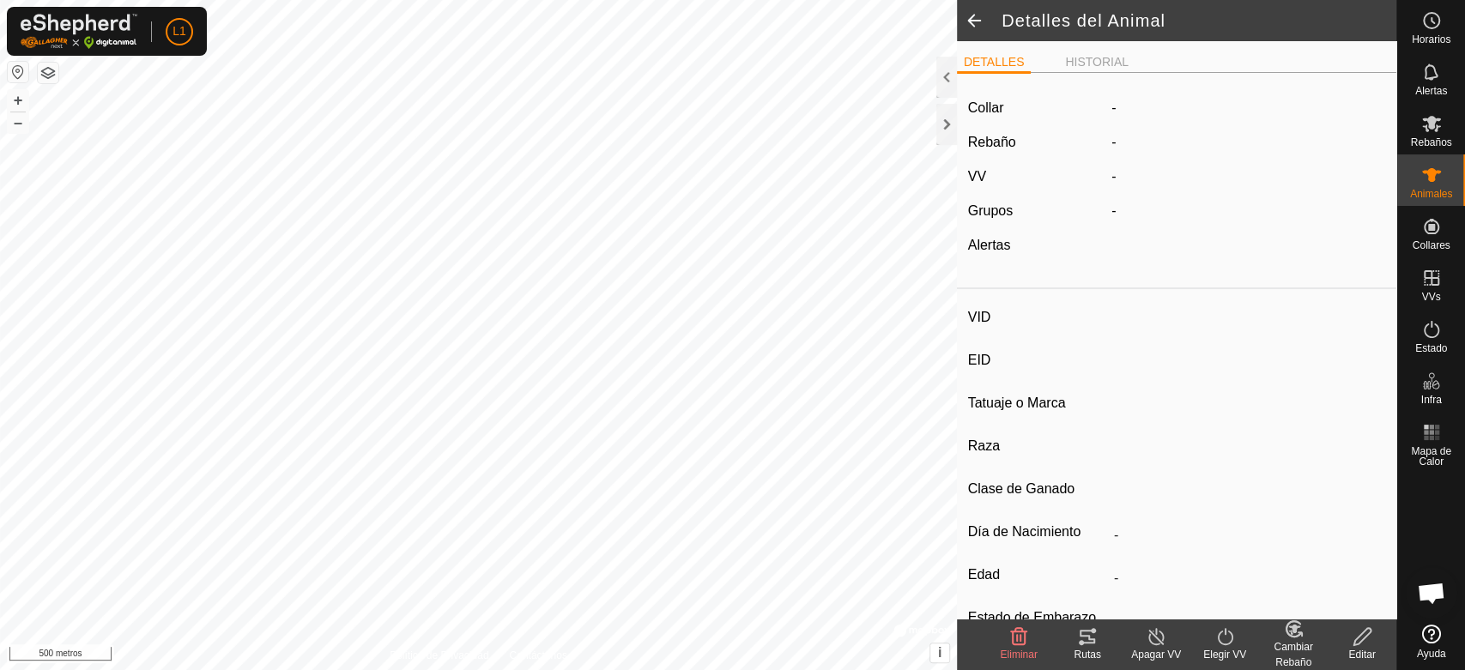
type input "CASTELLANA"
type input "-"
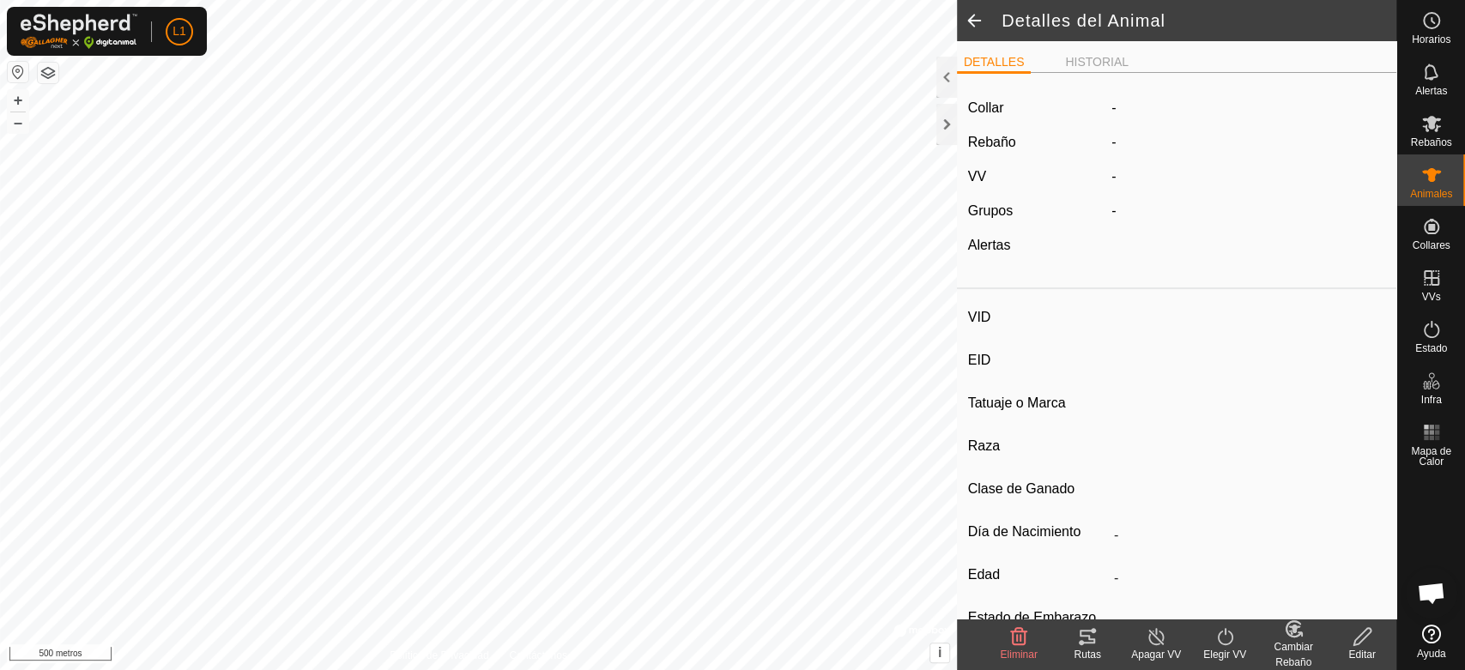
type input "0 kg"
type input "-"
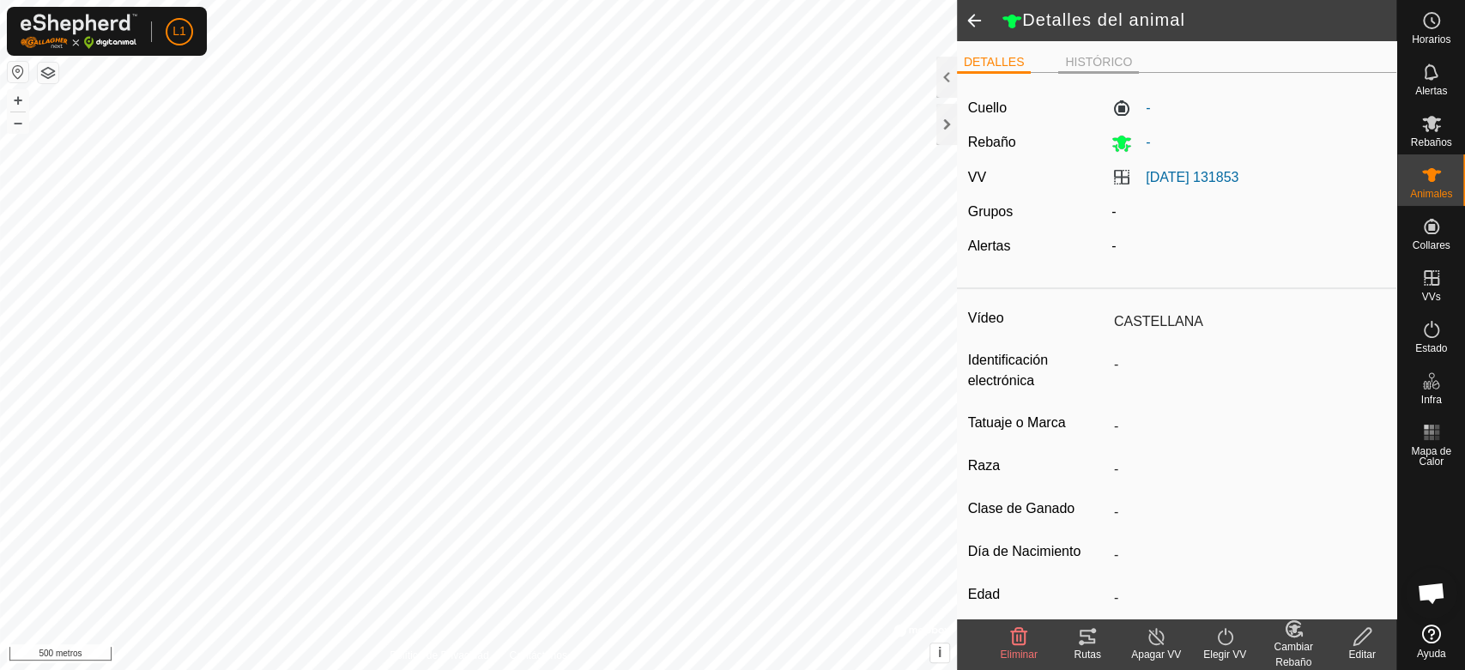
click at [1084, 67] on font "HISTÓRICO" at bounding box center [1098, 62] width 67 height 14
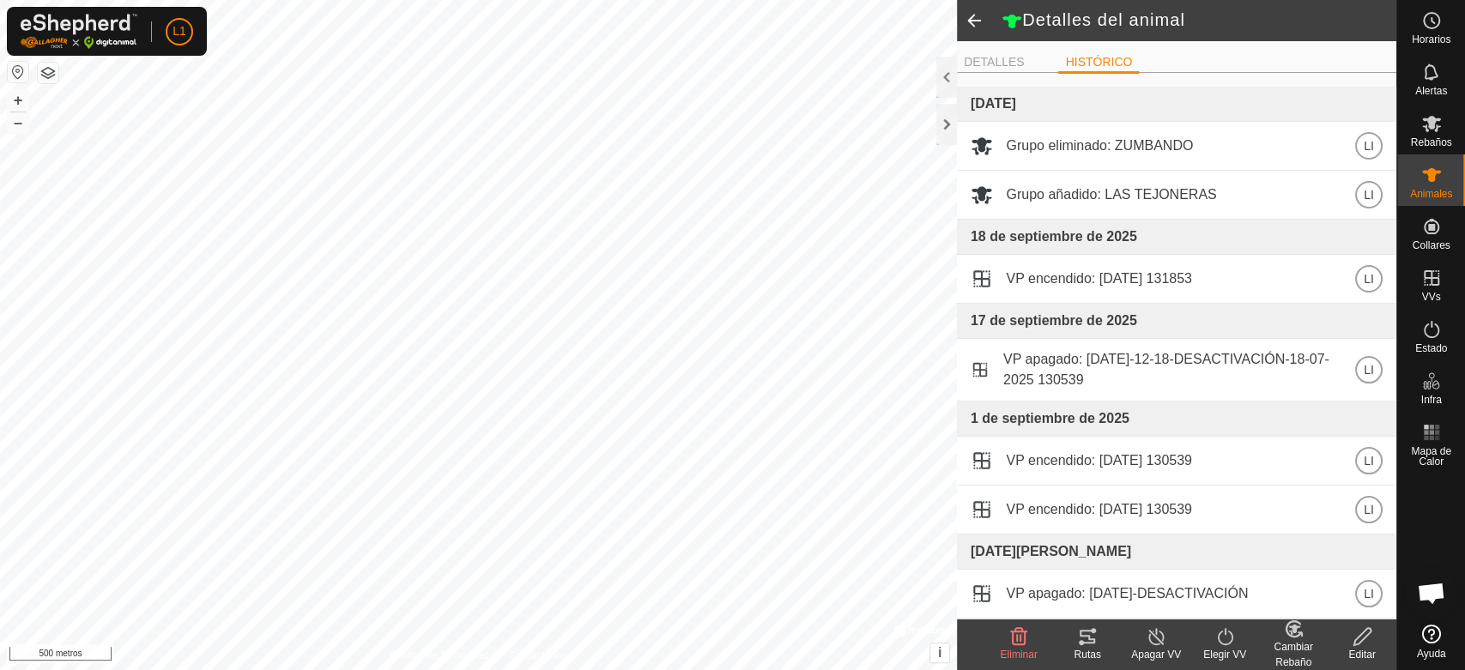
click at [975, 29] on span at bounding box center [974, 20] width 34 height 41
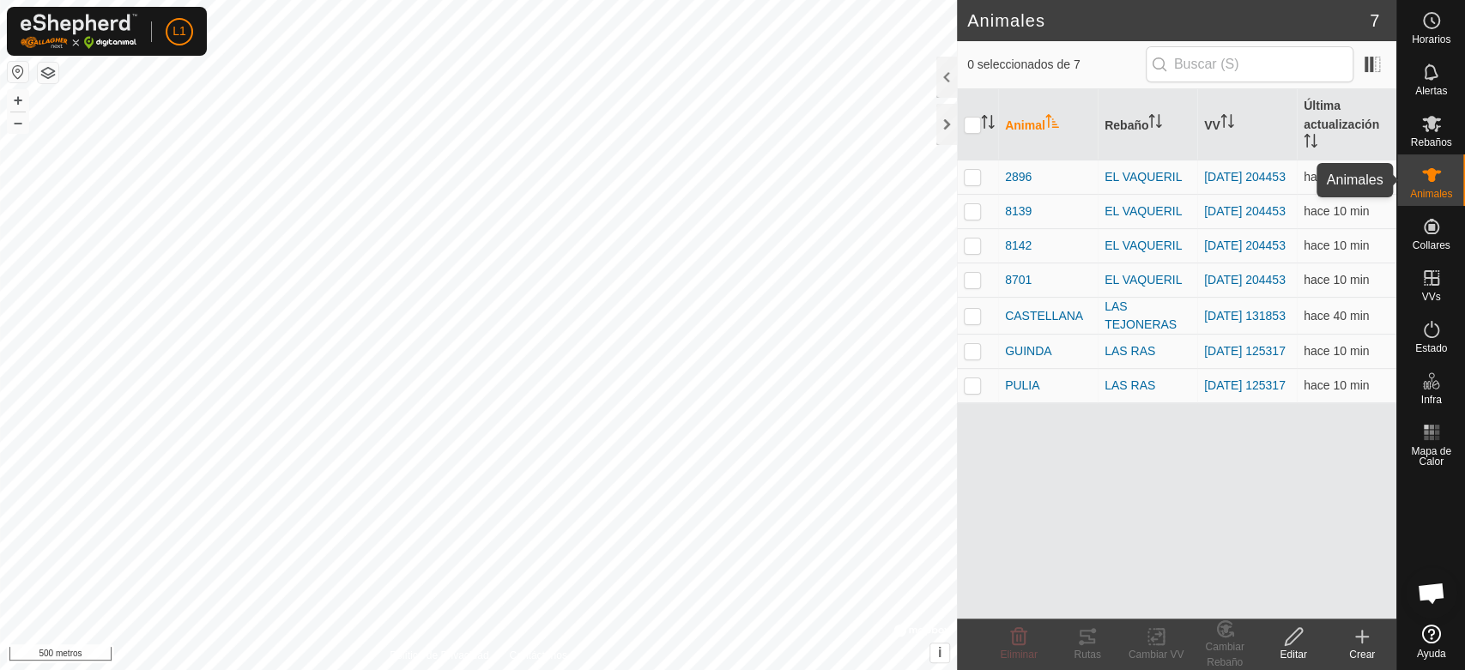
click at [1428, 184] on icon at bounding box center [1431, 175] width 21 height 21
click at [1035, 321] on font "CASTELLANA" at bounding box center [1044, 316] width 78 height 14
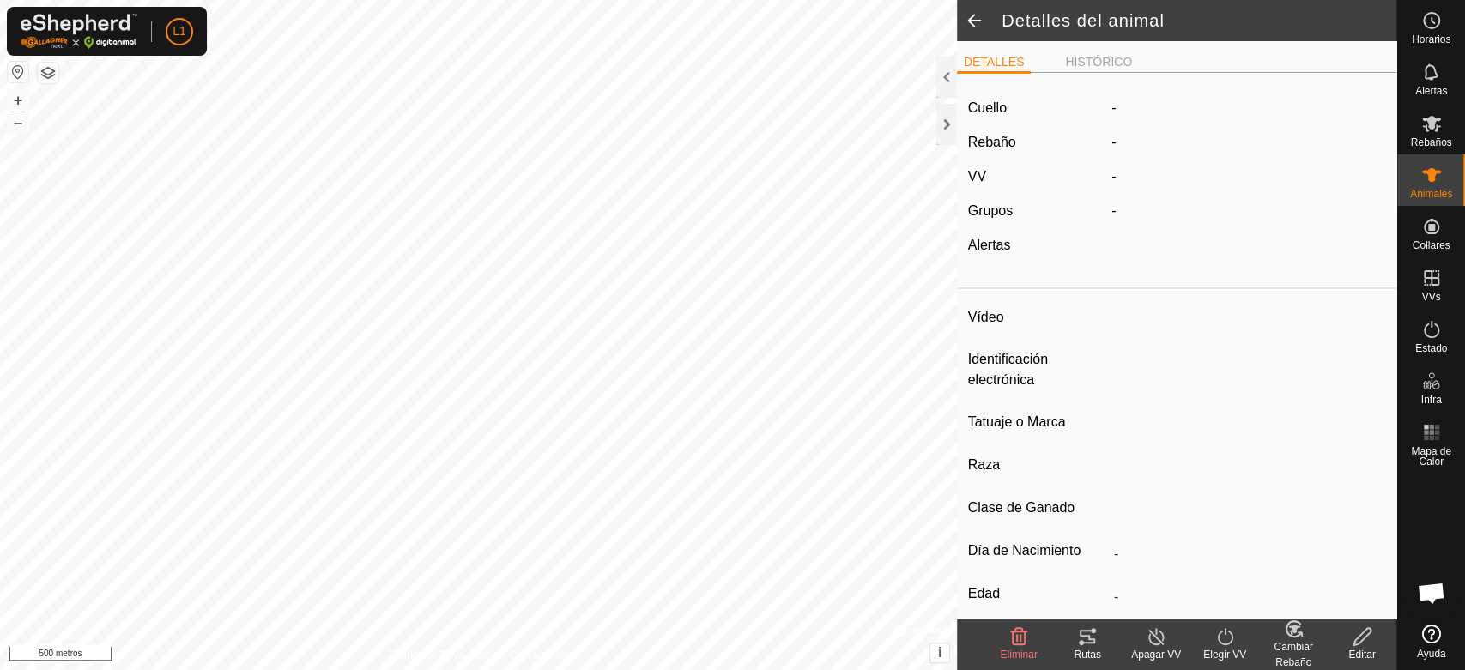
type input "CASTELLANA"
type input "-"
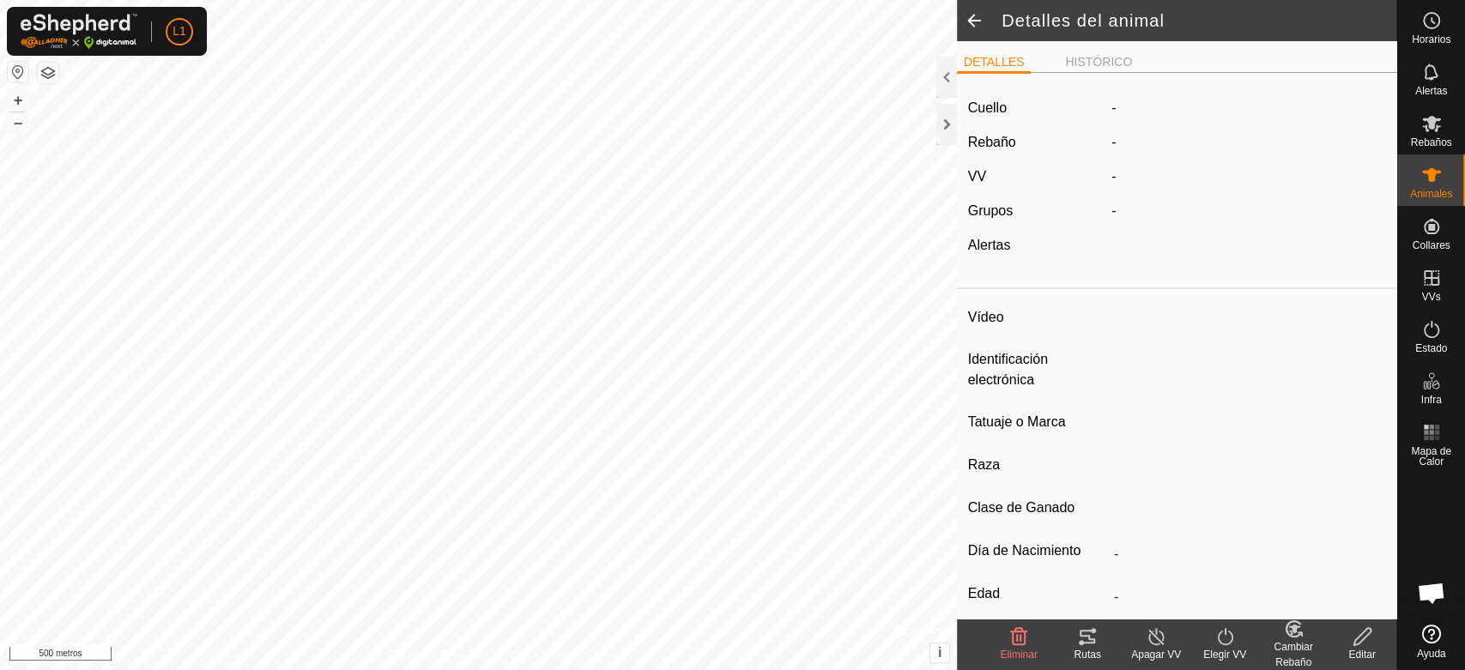
type input "0 kg"
type input "-"
click at [1090, 630] on icon at bounding box center [1086, 637] width 15 height 14
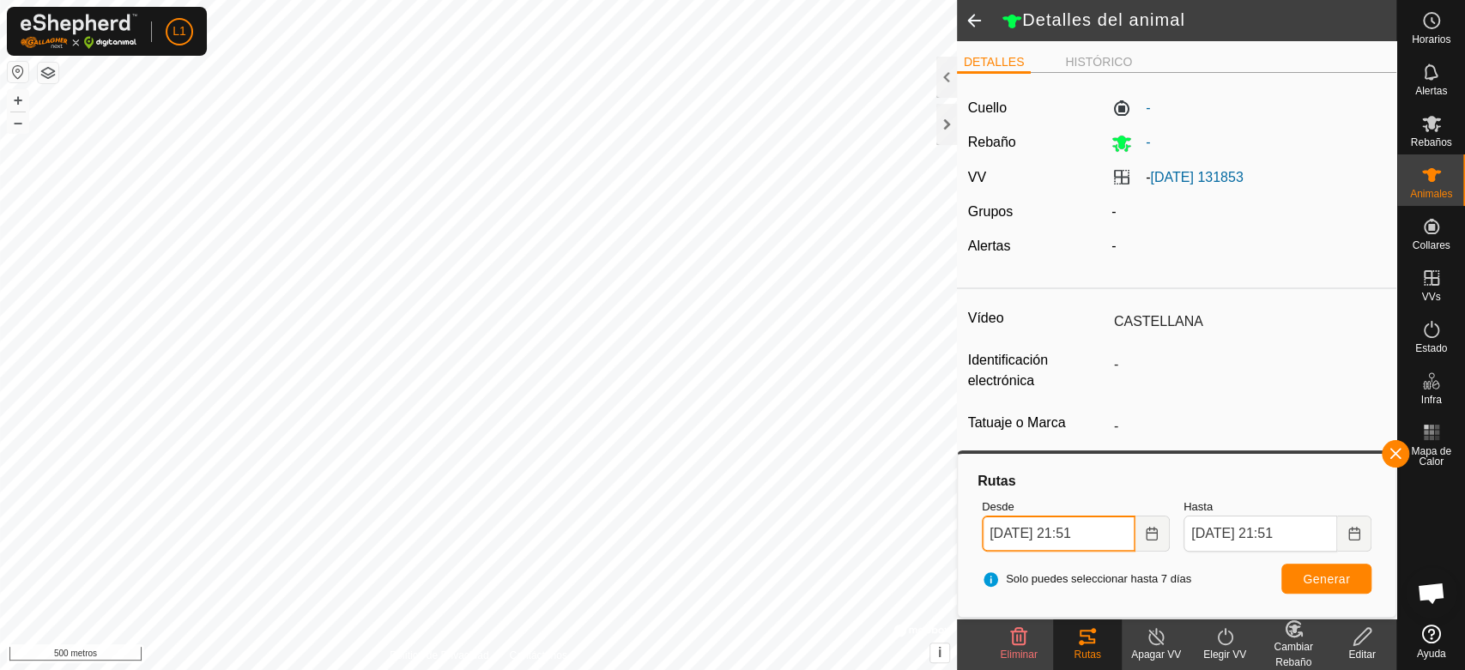
click at [1105, 527] on input "[DATE] 21:51" at bounding box center [1059, 534] width 154 height 36
click at [329, 669] on html "L1 Horarios Alertas Rebaños Animales Collares VVs Estado Infra Mapa de Calor Ay…" at bounding box center [732, 335] width 1465 height 670
click at [164, 17] on div "L1 Mi Cuenta Ajustes Cerrar sesión Horarios Alertas Rebaños Animales Collares V…" at bounding box center [732, 335] width 1465 height 670
click at [1118, 534] on input "[DATE] 21:51" at bounding box center [1059, 534] width 154 height 36
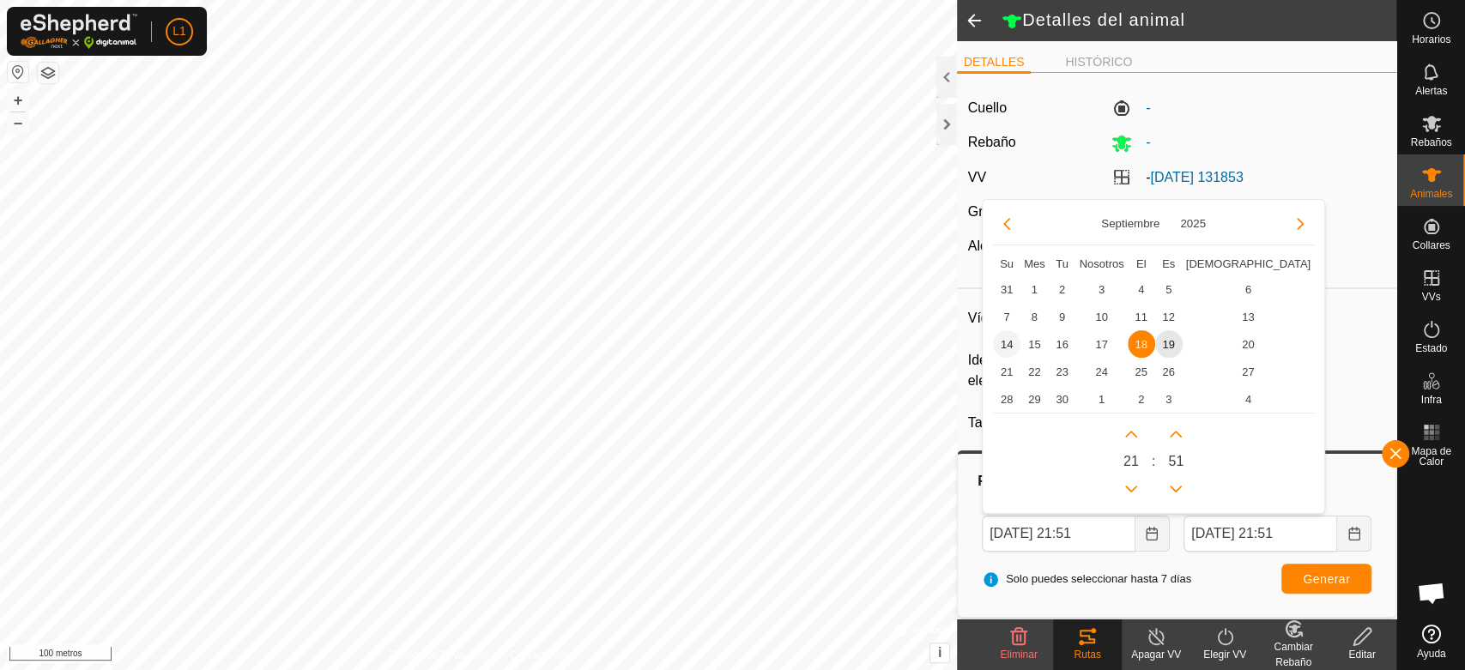
click at [1011, 345] on span "14" at bounding box center [1006, 343] width 27 height 27
type input "[DATE] 21:51"
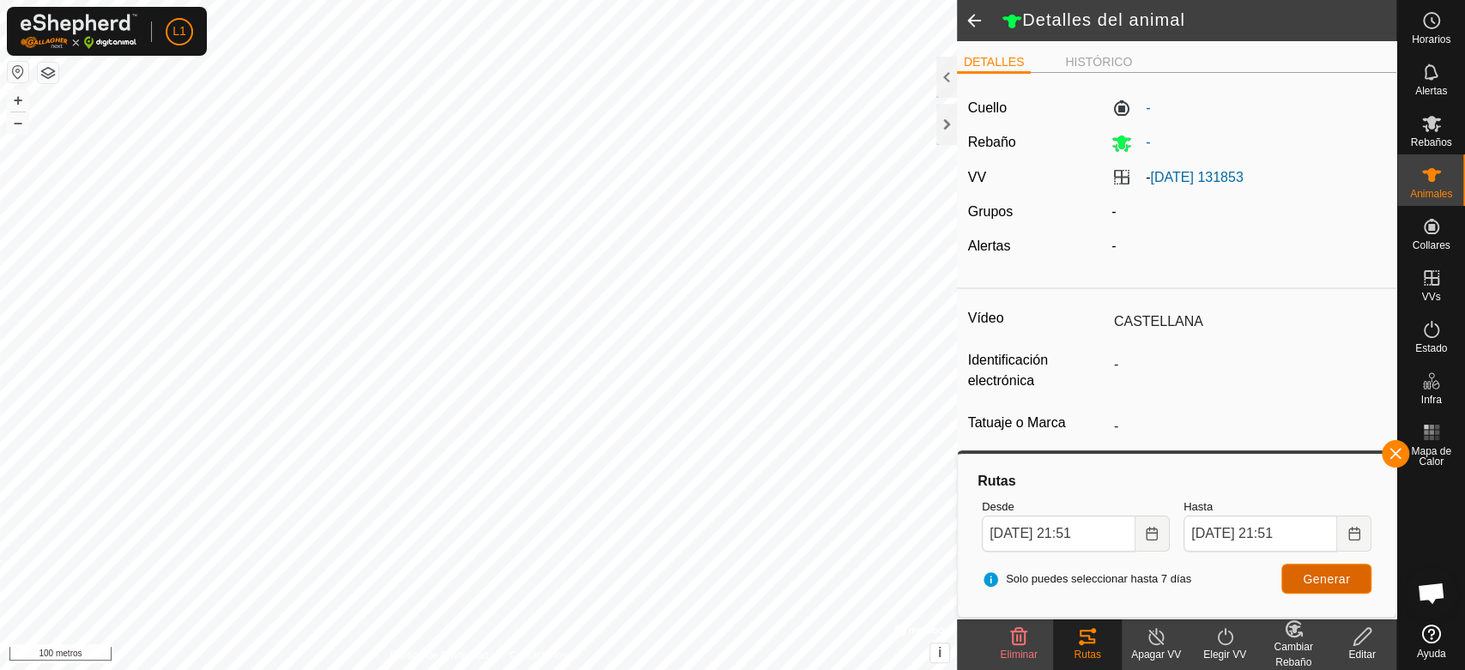
click at [1317, 575] on font "Generar" at bounding box center [1325, 579] width 47 height 14
click at [375, 669] on html "L1 Horarios Alertas Rebaños Animales Collares VVs Estado Infra Mapa de Calor Ay…" at bounding box center [732, 335] width 1465 height 670
click at [342, 669] on html "L1 Horarios Alertas Rebaños Animales Collares VVs Estado Infra Mapa de Calor Ay…" at bounding box center [732, 335] width 1465 height 670
click at [971, 12] on span at bounding box center [974, 20] width 34 height 41
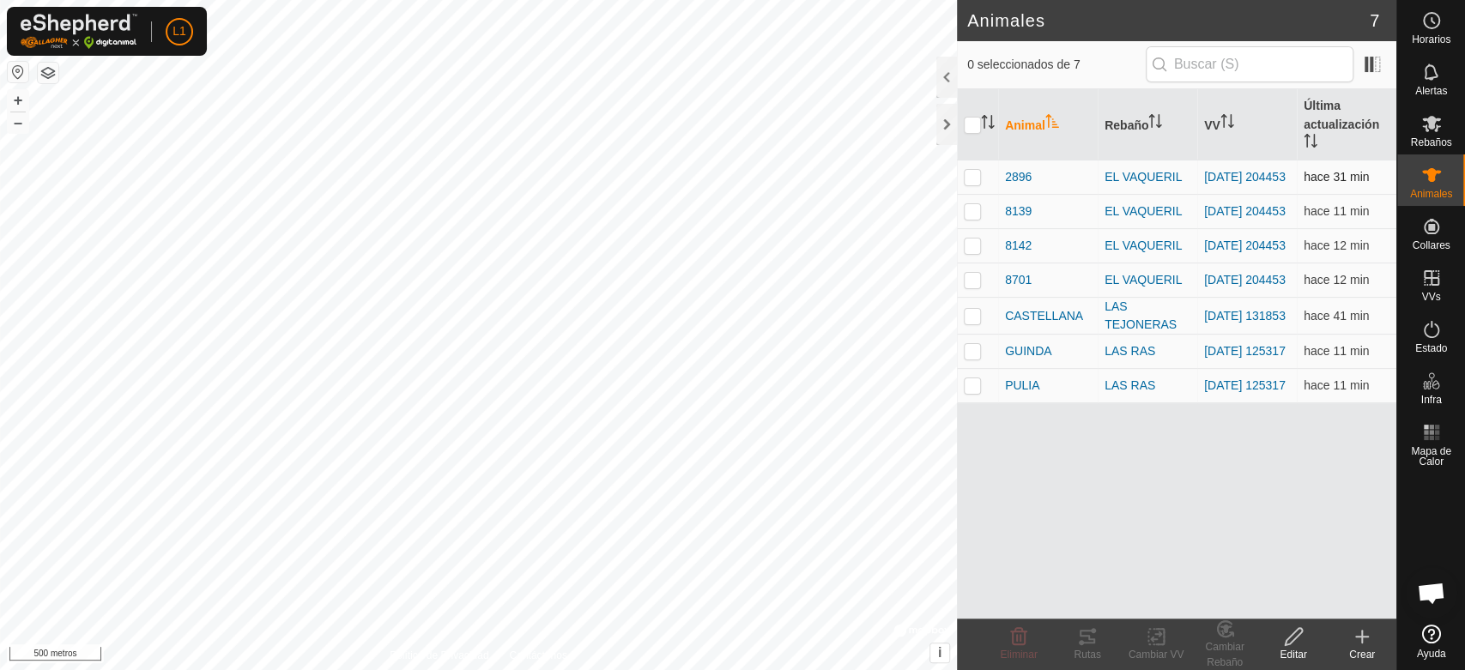
click at [978, 188] on td at bounding box center [977, 177] width 41 height 34
checkbox input "true"
click at [974, 204] on td at bounding box center [977, 212] width 41 height 34
checkbox input "true"
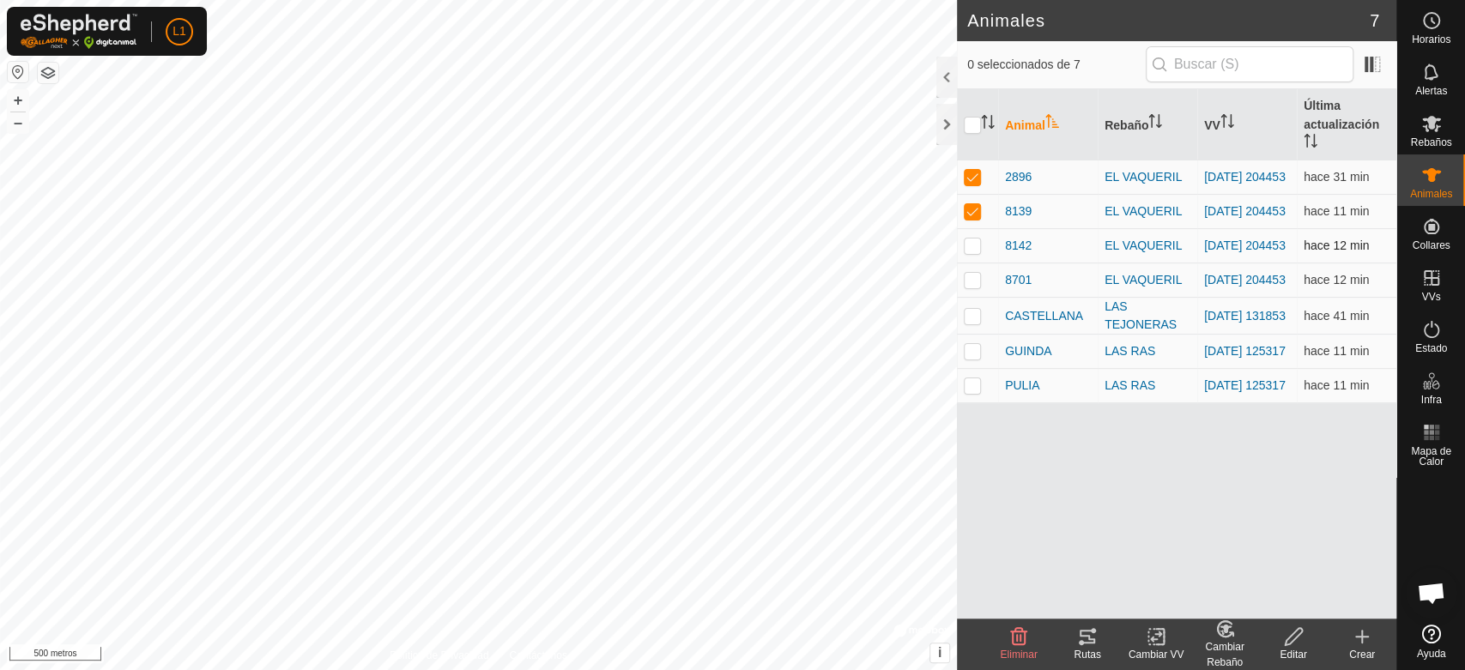
click at [974, 246] on p-checkbox at bounding box center [972, 246] width 17 height 14
checkbox input "true"
click at [975, 284] on p-checkbox at bounding box center [972, 280] width 17 height 14
checkbox input "true"
click at [964, 343] on td at bounding box center [977, 352] width 41 height 34
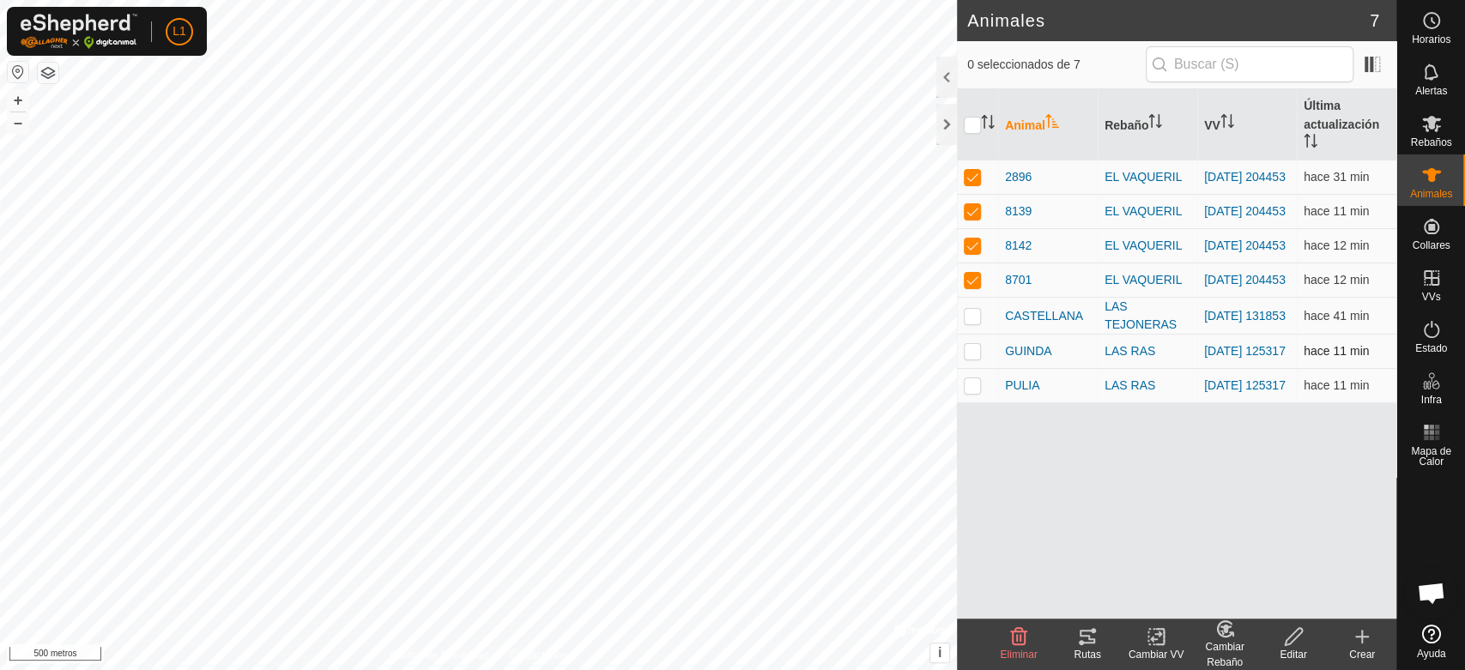
checkbox input "true"
click at [968, 322] on p-checkbox at bounding box center [972, 316] width 17 height 14
click at [976, 322] on p-checkbox at bounding box center [972, 316] width 17 height 14
checkbox input "false"
click at [970, 392] on p-checkbox at bounding box center [972, 385] width 17 height 14
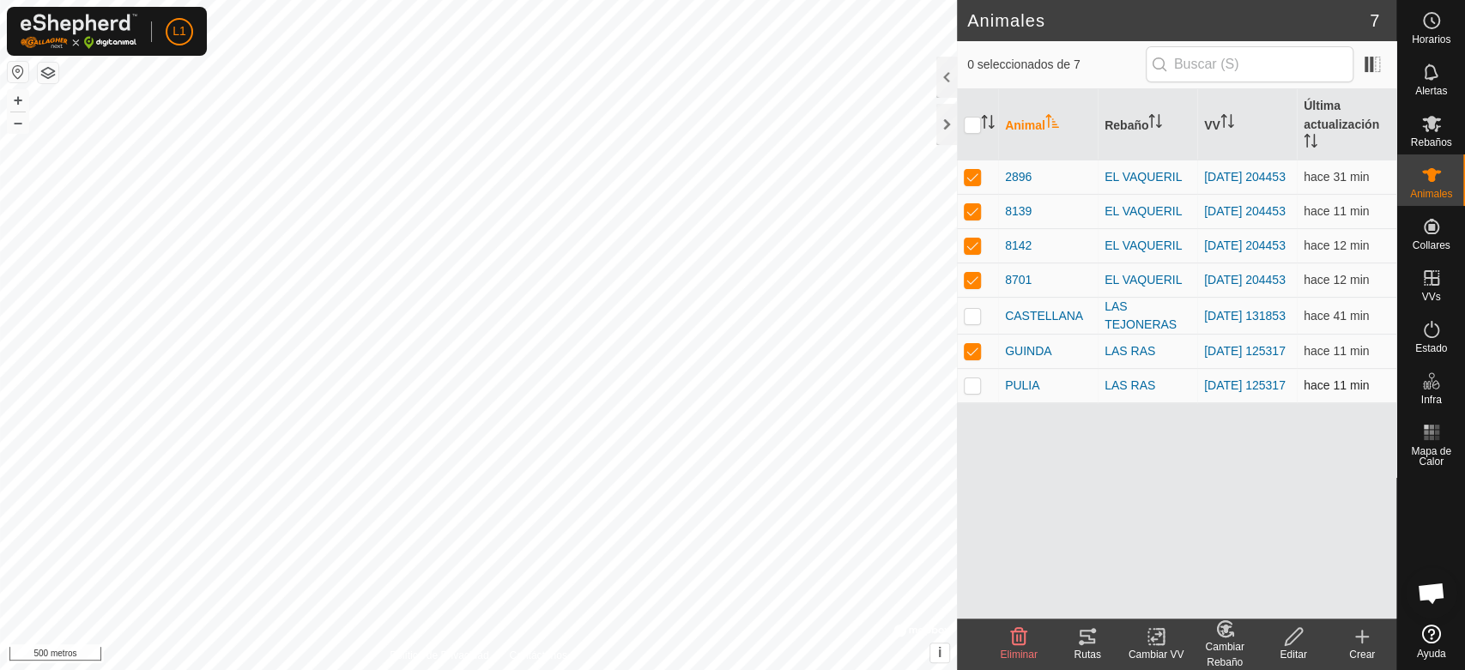
checkbox input "true"
click at [1088, 647] on div "Rutas" at bounding box center [1087, 654] width 69 height 15
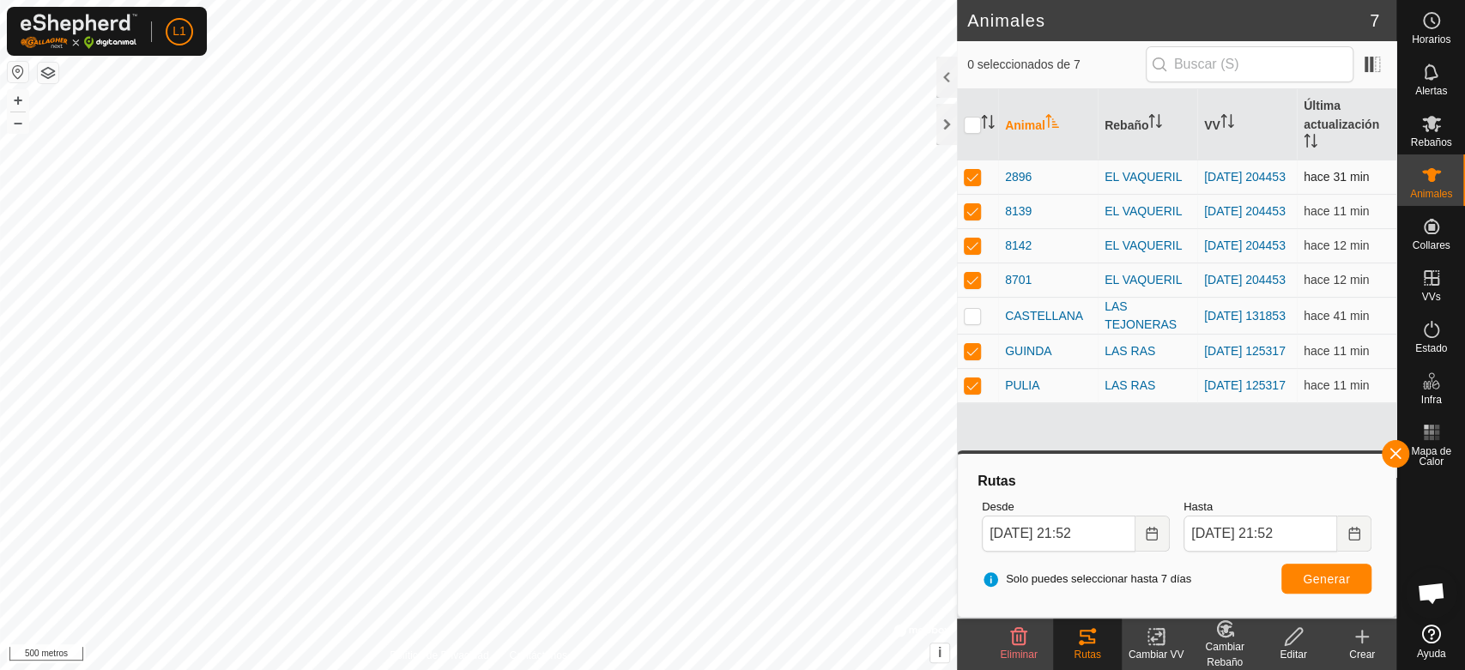
click at [972, 179] on p-checkbox at bounding box center [972, 177] width 17 height 14
checkbox input "false"
click at [968, 218] on p-checkbox at bounding box center [972, 211] width 17 height 14
checkbox input "false"
